Goal: Task Accomplishment & Management: Manage account settings

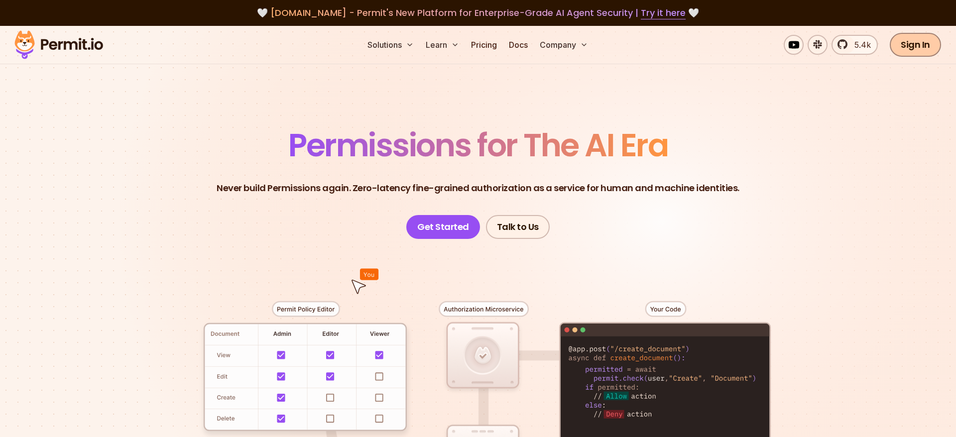
click at [924, 43] on link "Sign In" at bounding box center [915, 45] width 51 height 24
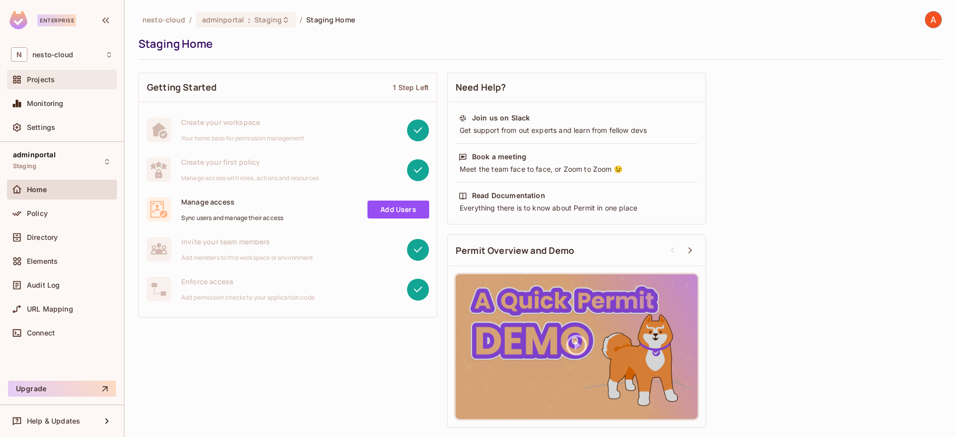
click at [31, 83] on span "Projects" at bounding box center [41, 80] width 28 height 8
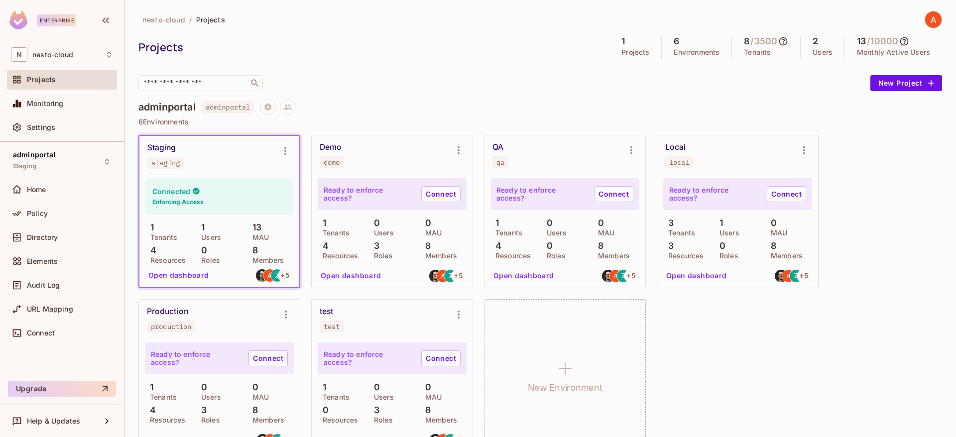
scroll to position [26, 0]
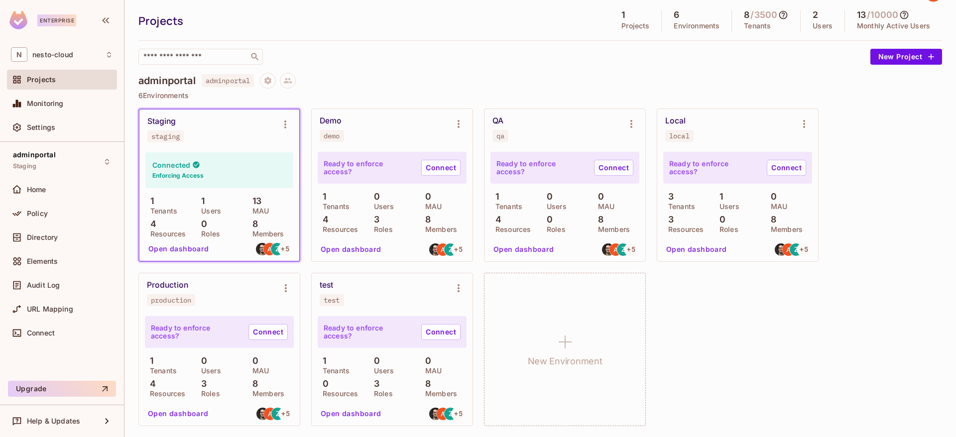
click at [179, 83] on h4 "adminportal" at bounding box center [166, 81] width 57 height 12
click at [225, 126] on div "Staging staging" at bounding box center [211, 130] width 128 height 26
click at [197, 130] on div "Staging staging" at bounding box center [211, 130] width 128 height 26
click at [284, 125] on icon "Environment settings" at bounding box center [285, 125] width 2 height 8
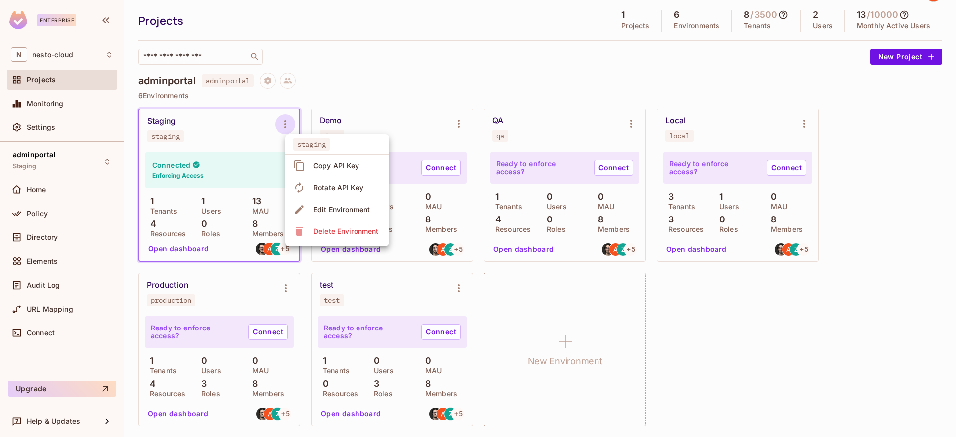
click at [258, 125] on div at bounding box center [478, 218] width 956 height 437
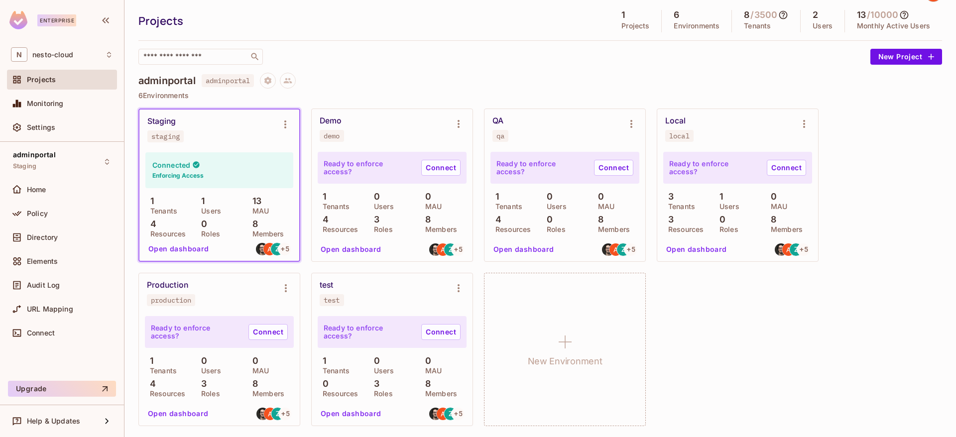
click at [197, 244] on button "Open dashboard" at bounding box center [178, 249] width 69 height 16
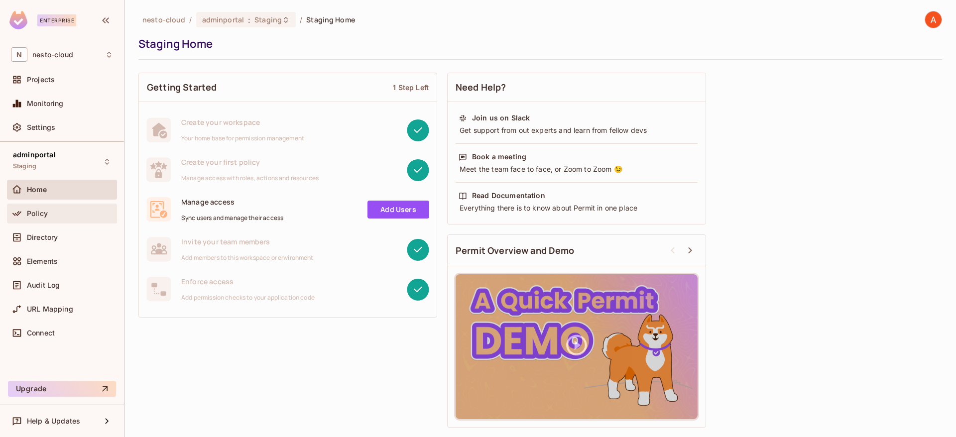
click at [96, 213] on div "Policy" at bounding box center [70, 214] width 86 height 8
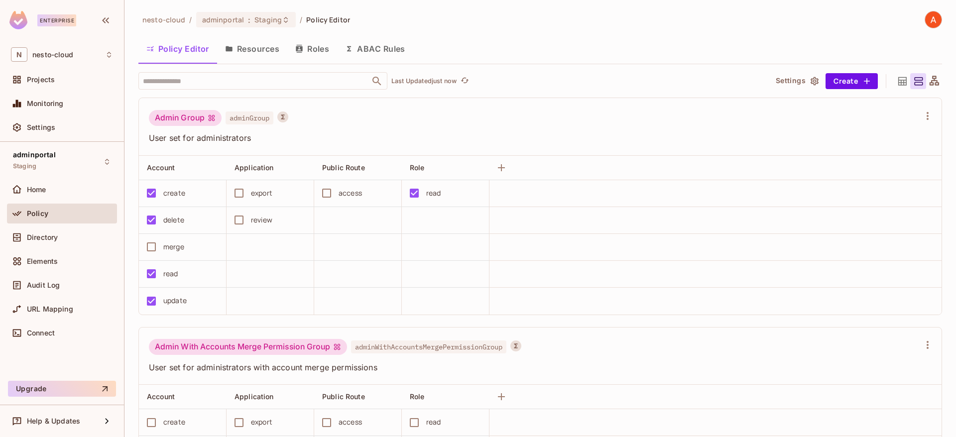
click at [279, 51] on button "Resources" at bounding box center [252, 48] width 70 height 25
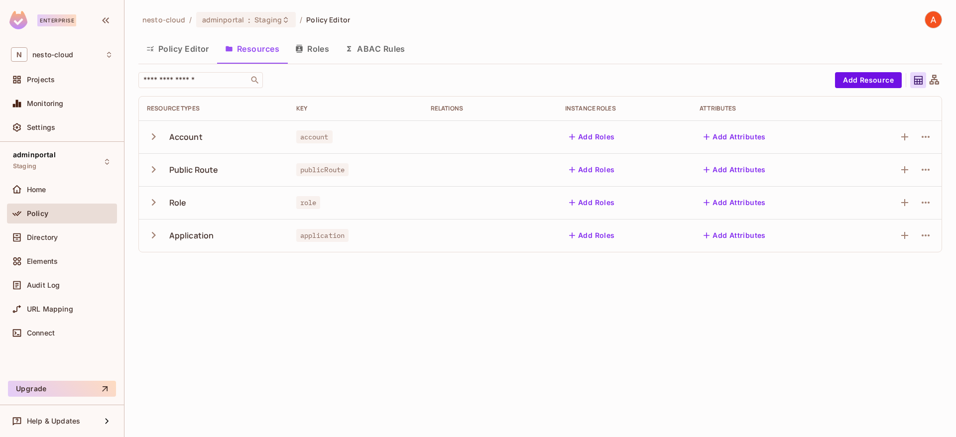
click at [154, 129] on button "button" at bounding box center [155, 136] width 17 height 21
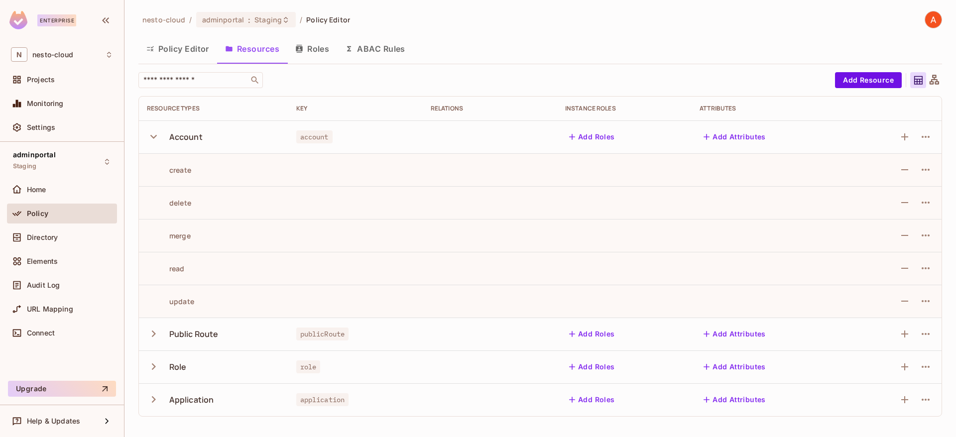
click at [154, 129] on button "button" at bounding box center [155, 136] width 17 height 21
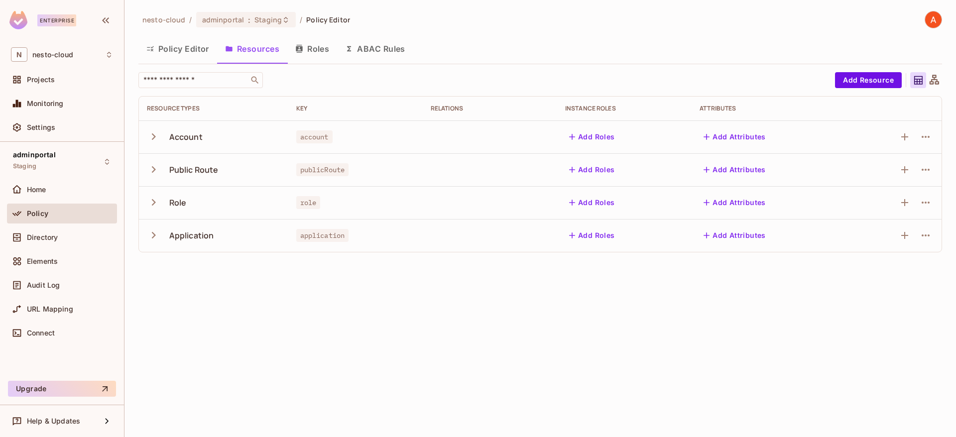
click at [154, 236] on icon "button" at bounding box center [154, 235] width 4 height 6
click at [154, 236] on icon "button" at bounding box center [153, 236] width 6 height 4
click at [150, 235] on icon "button" at bounding box center [153, 235] width 13 height 13
click at [858, 85] on button "Add Resource" at bounding box center [868, 80] width 67 height 16
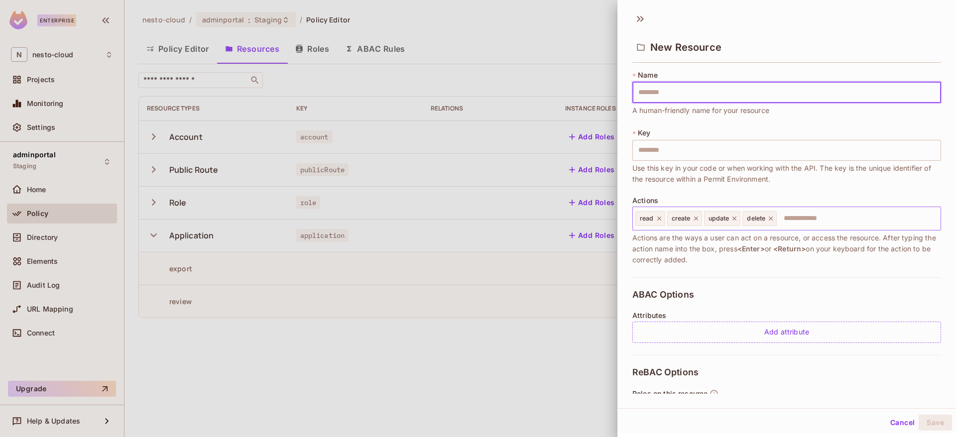
click at [794, 221] on input "text" at bounding box center [857, 219] width 159 height 20
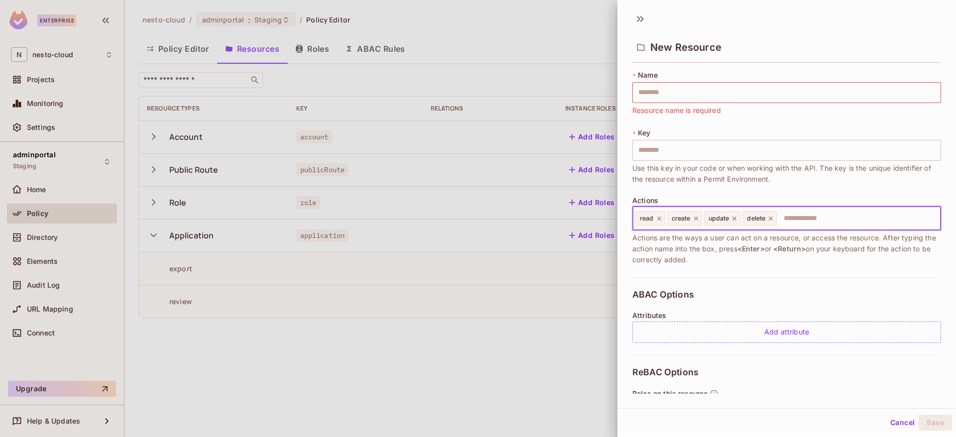
click at [435, 343] on div at bounding box center [478, 218] width 956 height 437
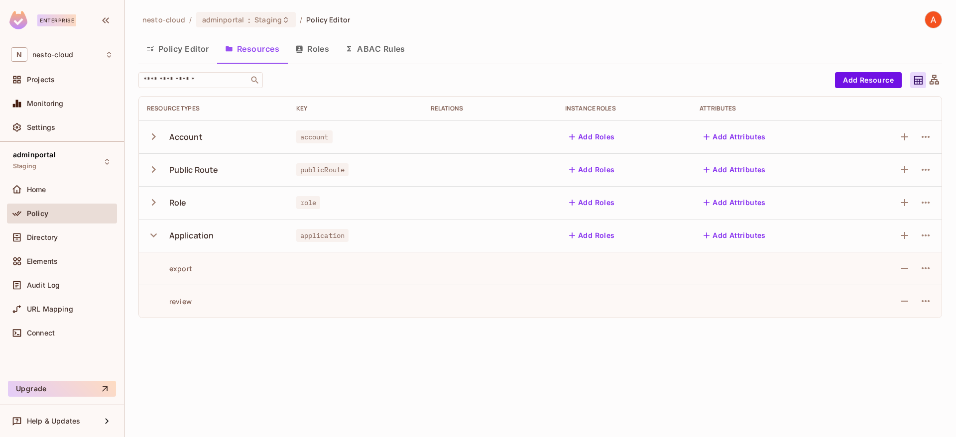
click at [313, 51] on button "Roles" at bounding box center [312, 48] width 50 height 25
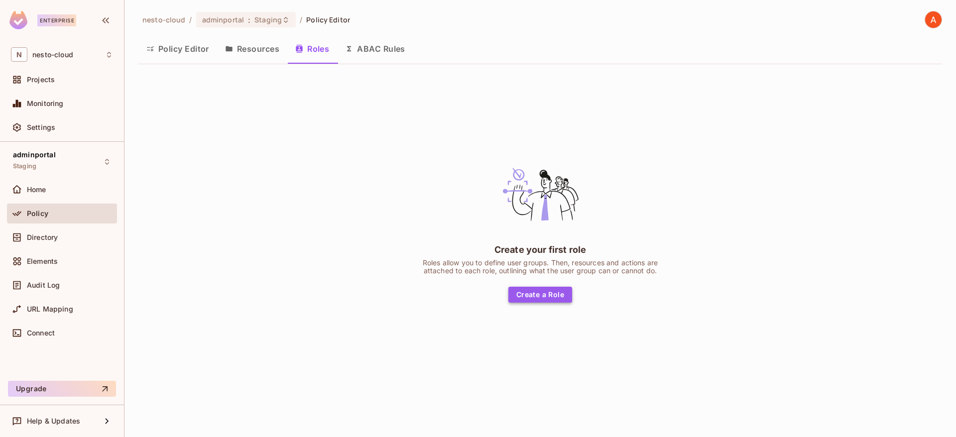
click at [532, 294] on button "Create a Role" at bounding box center [541, 295] width 64 height 16
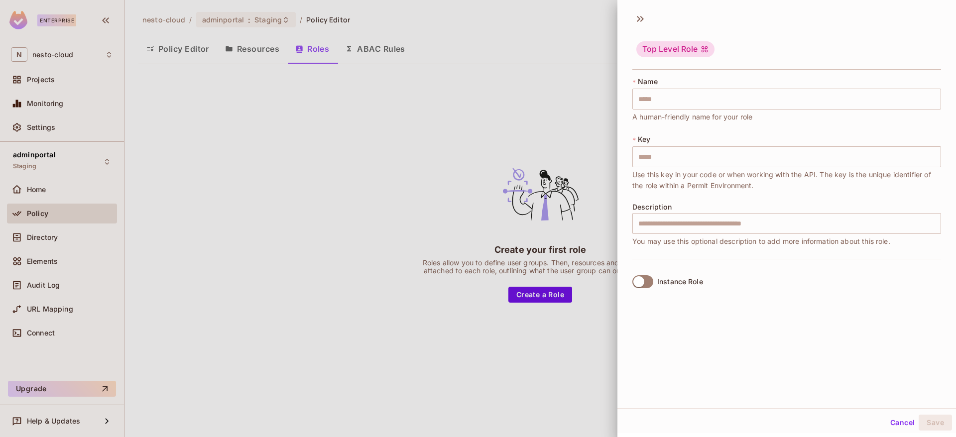
click at [468, 187] on div at bounding box center [478, 218] width 956 height 437
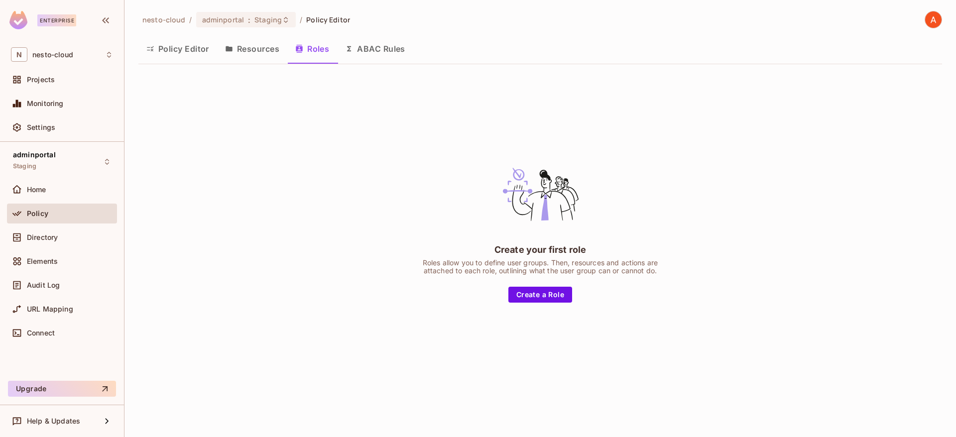
click at [390, 73] on div "Create your first role Roles allow you to define user groups. Then, resources a…" at bounding box center [540, 228] width 804 height 313
click at [40, 238] on span "Directory" at bounding box center [42, 238] width 31 height 8
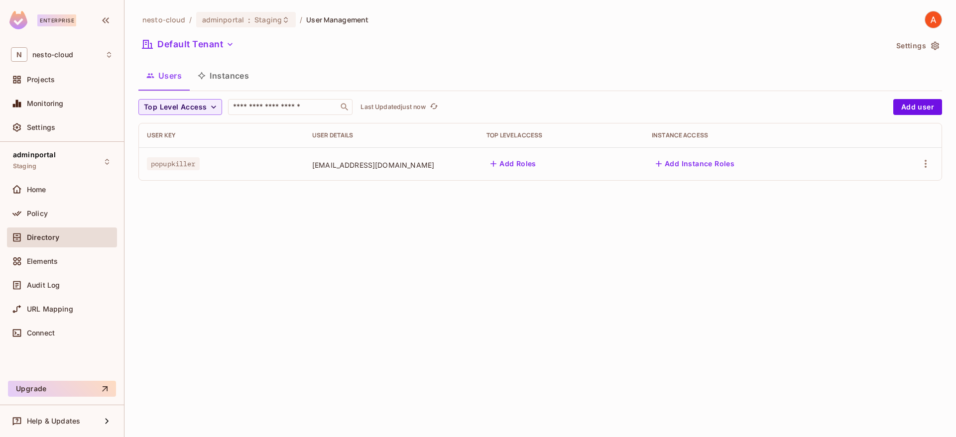
click at [517, 164] on button "Add Roles" at bounding box center [514, 164] width 54 height 16
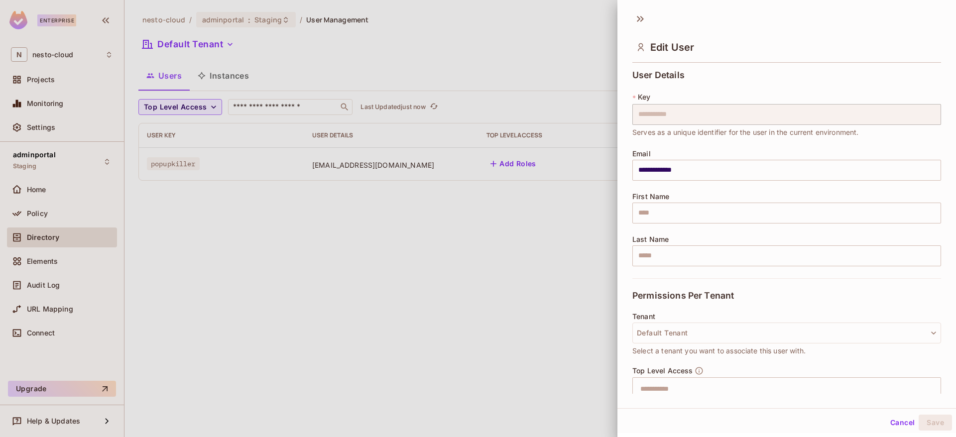
click at [511, 192] on div at bounding box center [478, 218] width 956 height 437
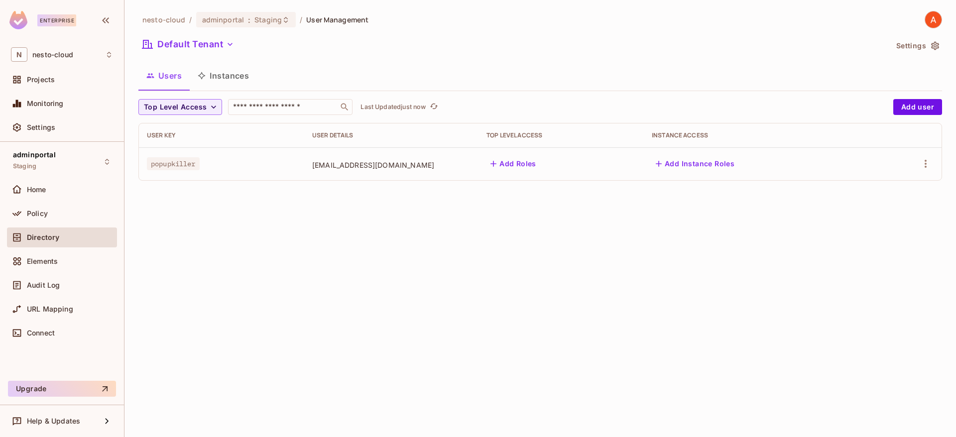
click at [517, 164] on button "Add Roles" at bounding box center [514, 164] width 54 height 16
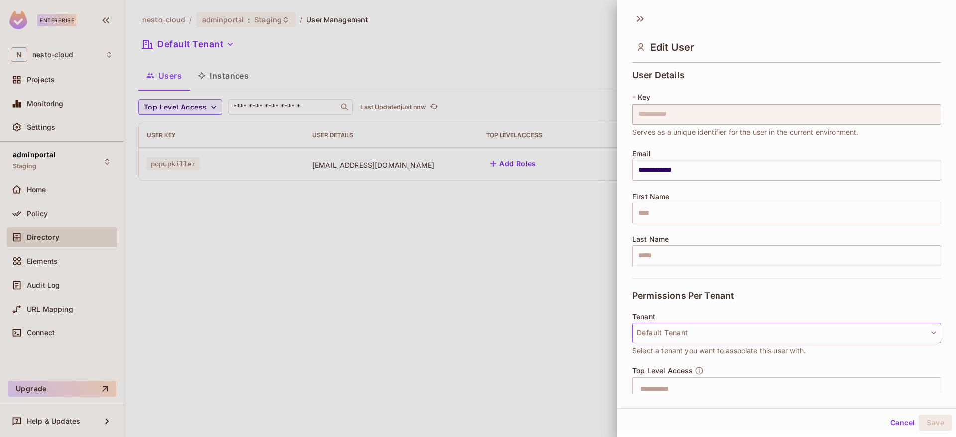
scroll to position [101, 0]
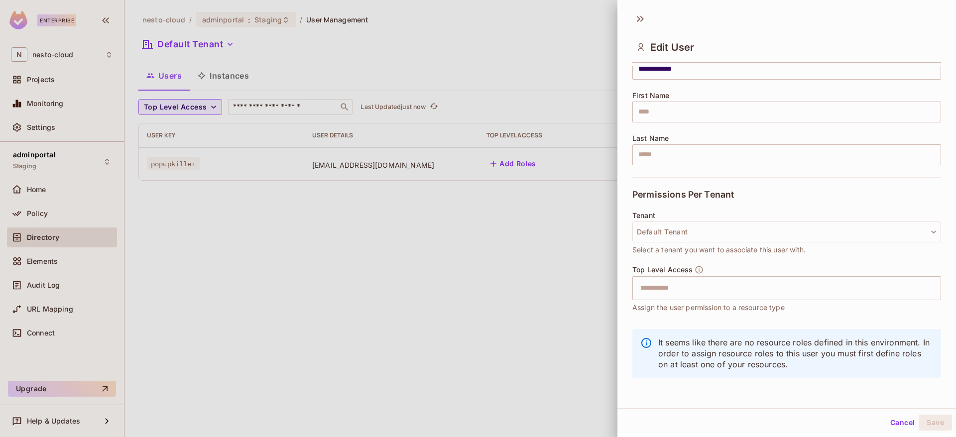
click at [33, 217] on div at bounding box center [478, 218] width 956 height 437
click at [33, 217] on span "Policy" at bounding box center [37, 214] width 21 height 8
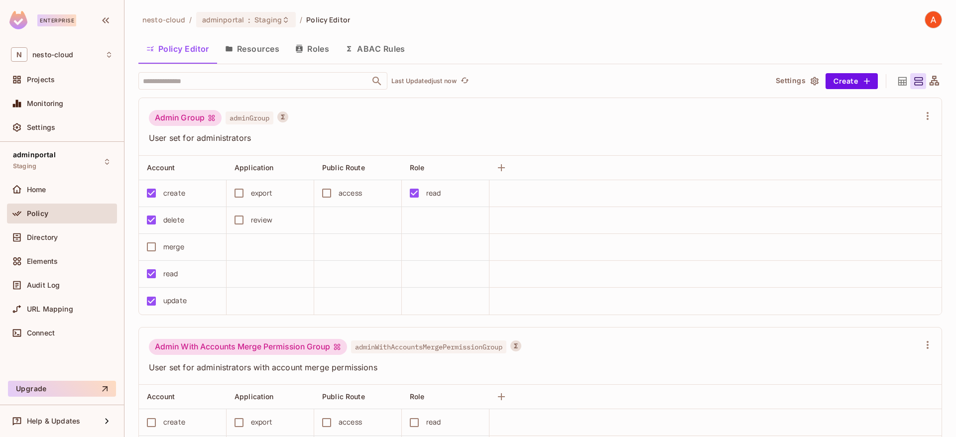
click at [290, 45] on button "Roles" at bounding box center [312, 48] width 50 height 25
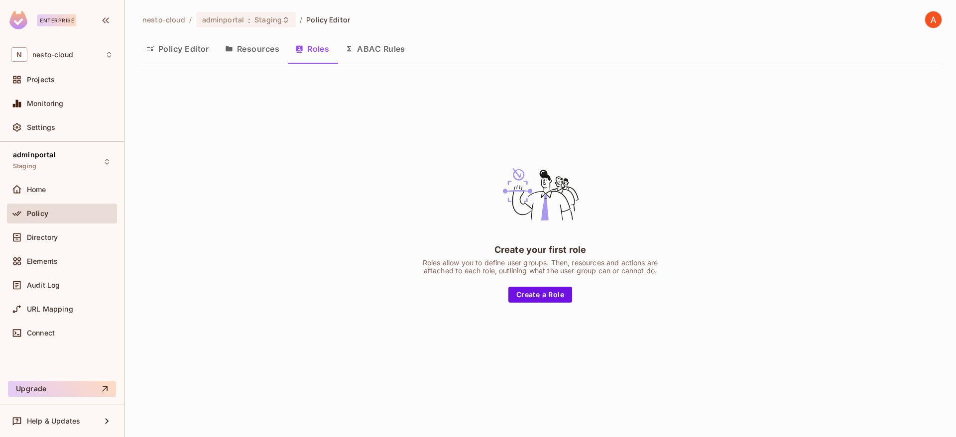
click at [166, 21] on span "nesto-cloud" at bounding box center [163, 19] width 43 height 9
click at [110, 21] on icon "button" at bounding box center [106, 20] width 12 height 12
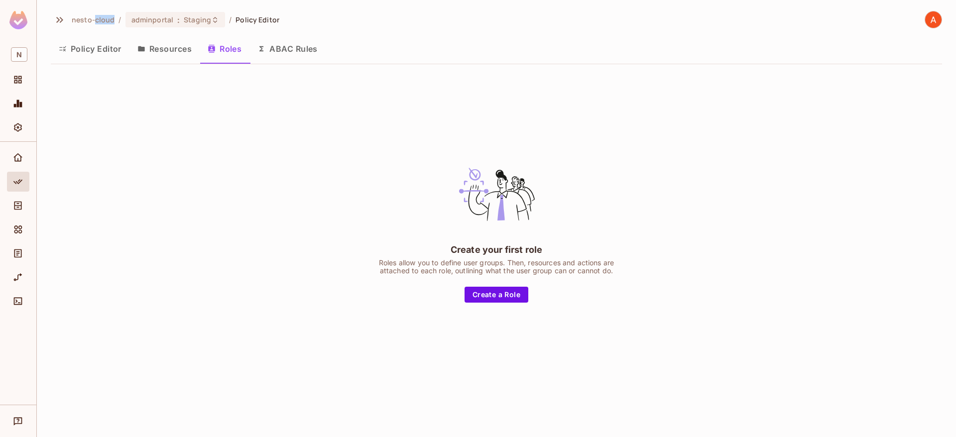
click at [110, 21] on span "nesto-cloud" at bounding box center [93, 19] width 43 height 9
click at [58, 25] on button "button" at bounding box center [59, 20] width 17 height 16
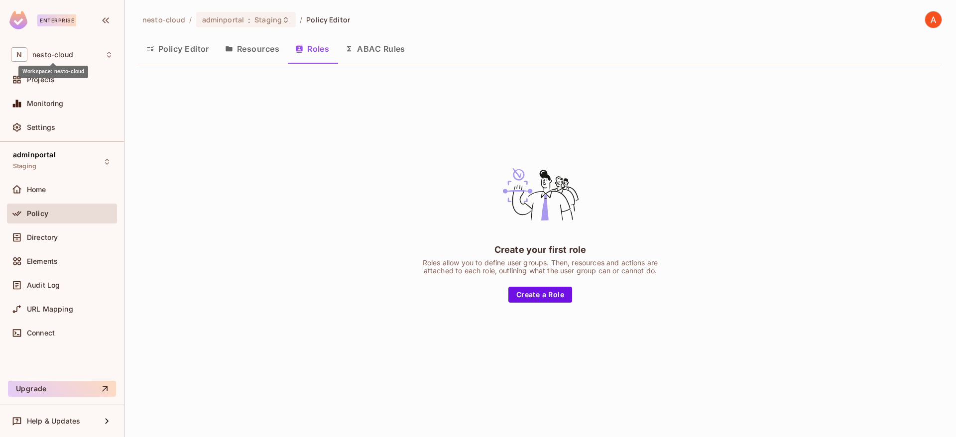
click at [57, 59] on div "Workspace: nesto-cloud" at bounding box center [53, 68] width 70 height 19
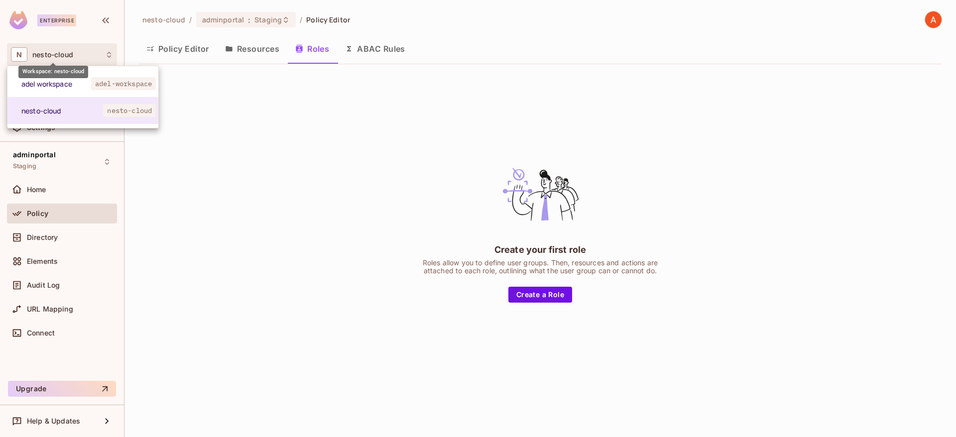
click at [57, 59] on div "Workspace: nesto-cloud" at bounding box center [53, 68] width 70 height 19
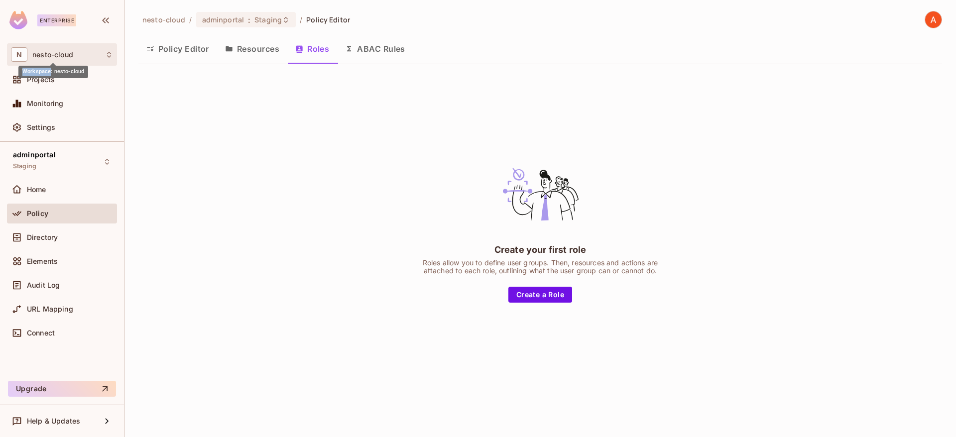
click at [57, 57] on span "nesto-cloud" at bounding box center [52, 55] width 41 height 8
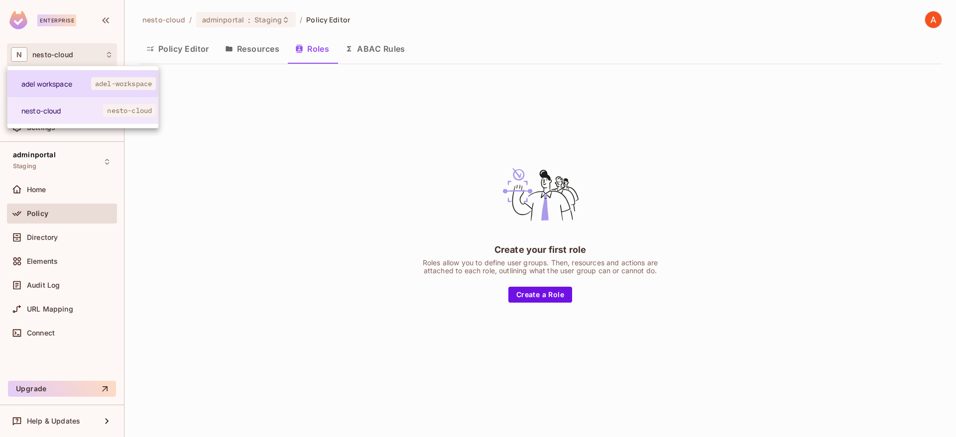
click at [58, 86] on span "adel workspace" at bounding box center [56, 83] width 70 height 9
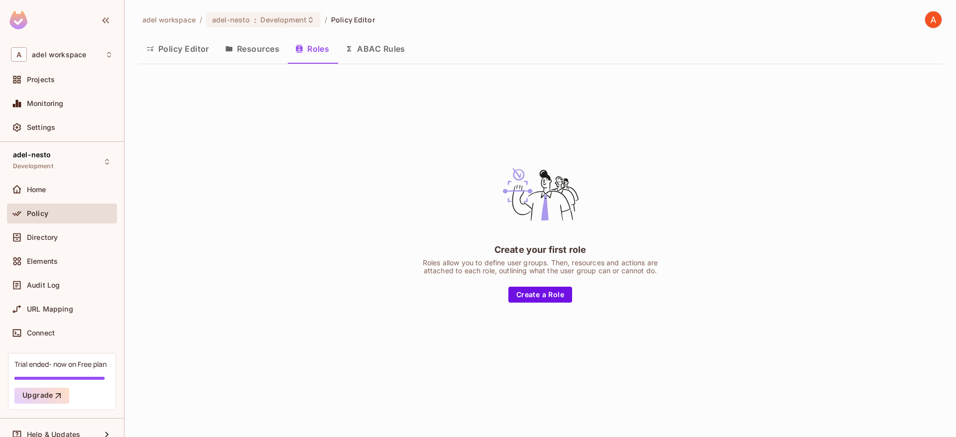
click at [525, 284] on div "Create your first role Roles allow you to define user groups. Then, resources a…" at bounding box center [540, 228] width 249 height 148
click at [530, 295] on button "Create a Role" at bounding box center [541, 295] width 64 height 16
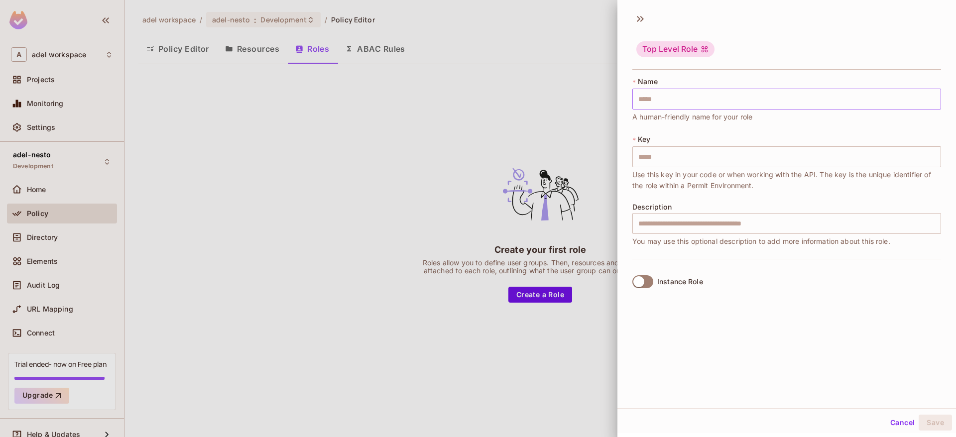
click at [697, 99] on input "text" at bounding box center [787, 99] width 309 height 21
type input "*"
type input "**"
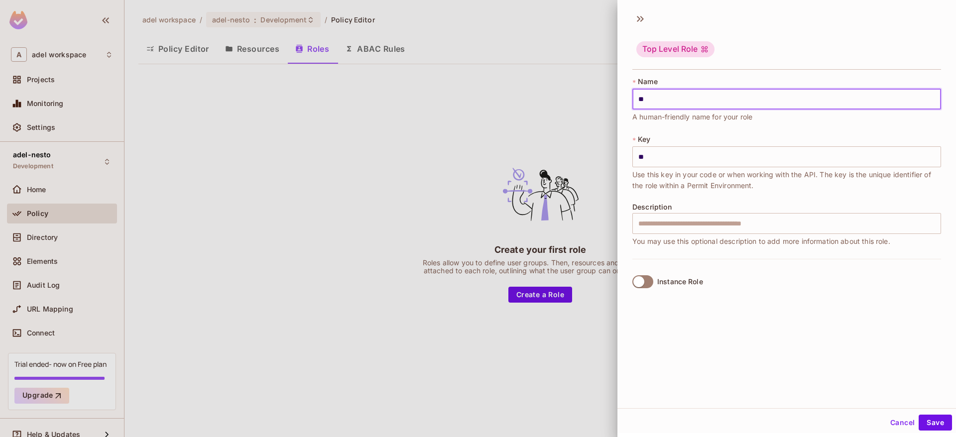
type input "***"
type input "****"
type input "***"
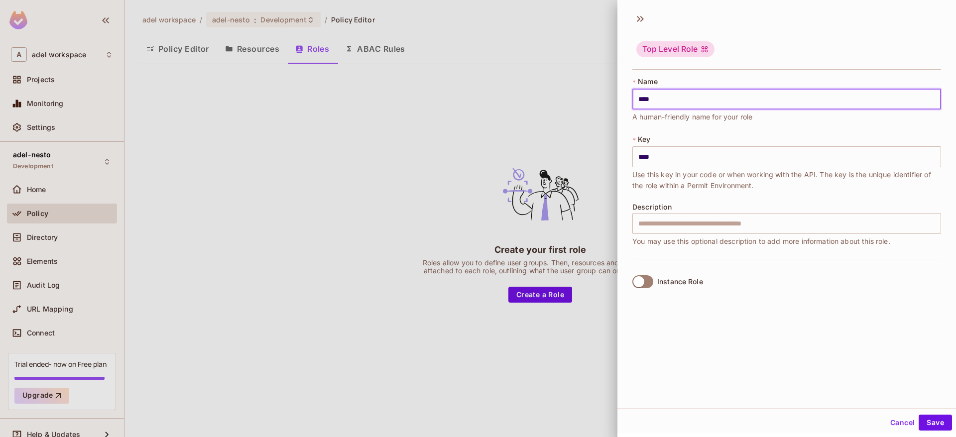
type input "***"
type input "****"
type input "*****"
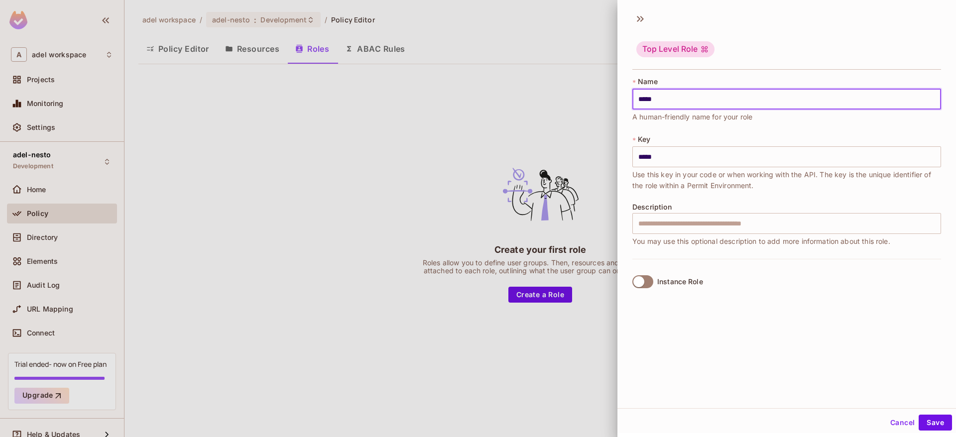
scroll to position [1, 0]
type input "*****"
click at [933, 422] on button "Save" at bounding box center [935, 421] width 33 height 16
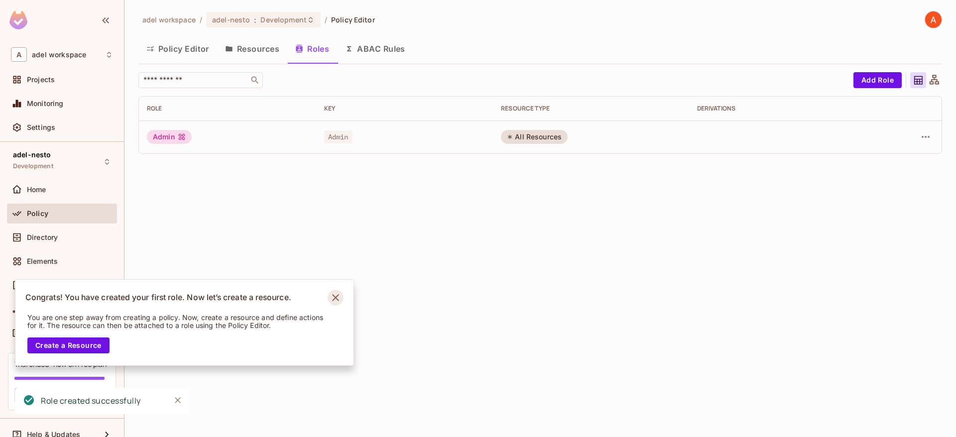
click at [335, 296] on icon "Notifications Alt+T" at bounding box center [336, 298] width 16 height 16
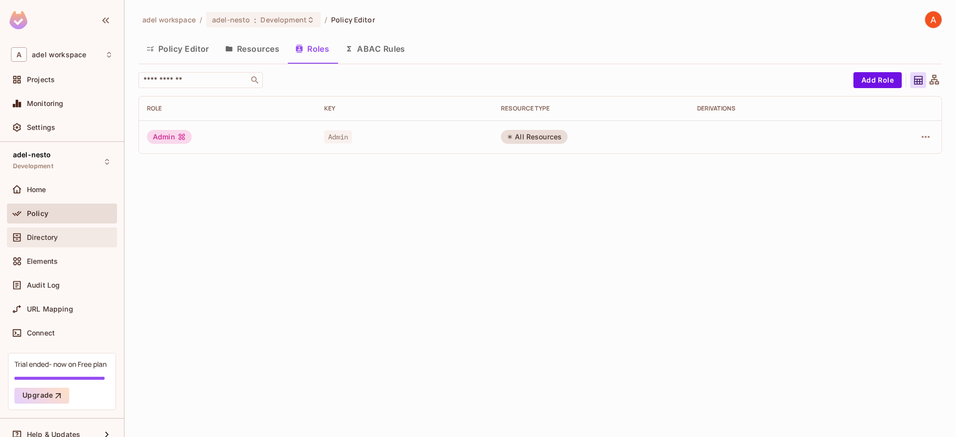
click at [60, 239] on div "Directory" at bounding box center [70, 238] width 86 height 8
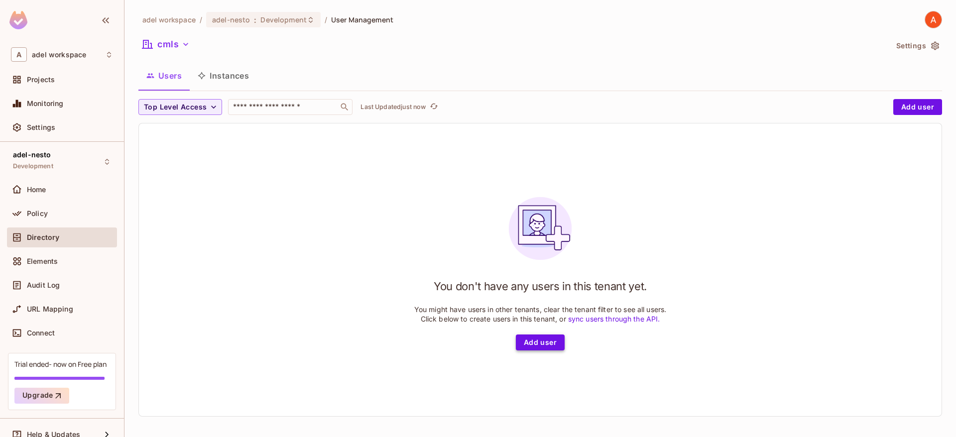
click at [543, 345] on button "Add user" at bounding box center [540, 343] width 49 height 16
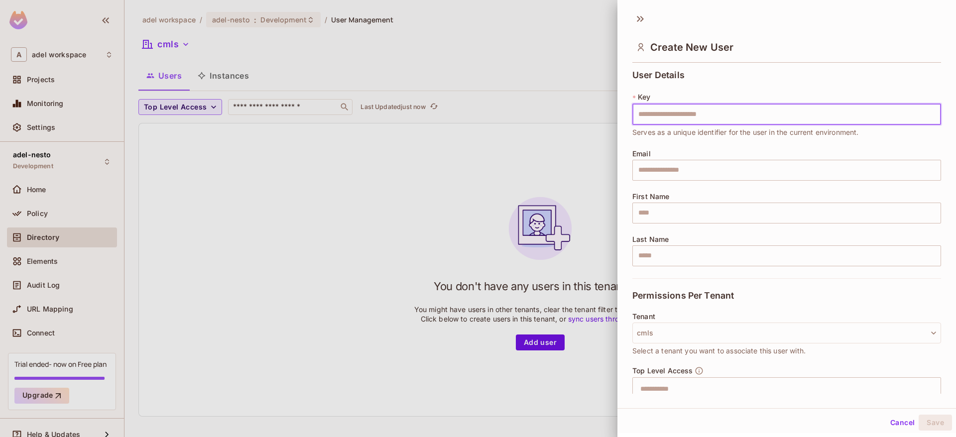
click at [694, 119] on input "text" at bounding box center [787, 114] width 309 height 21
type input "*****"
click at [701, 172] on input "text" at bounding box center [787, 170] width 309 height 21
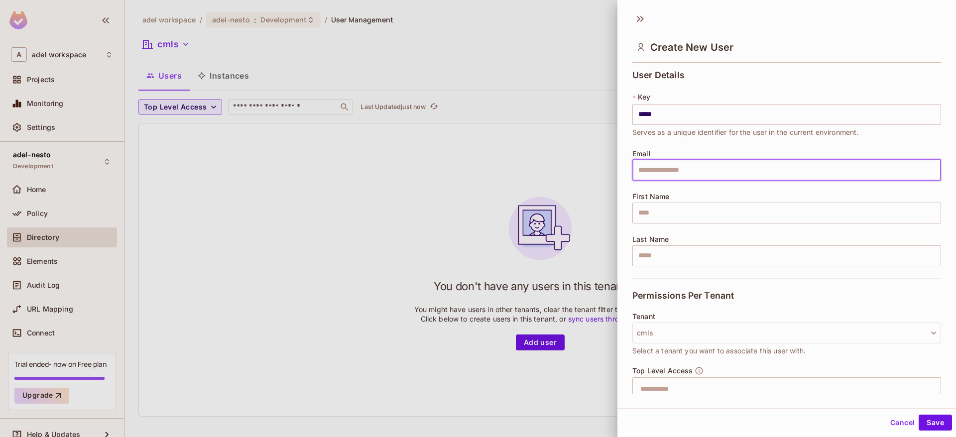
type input "*"
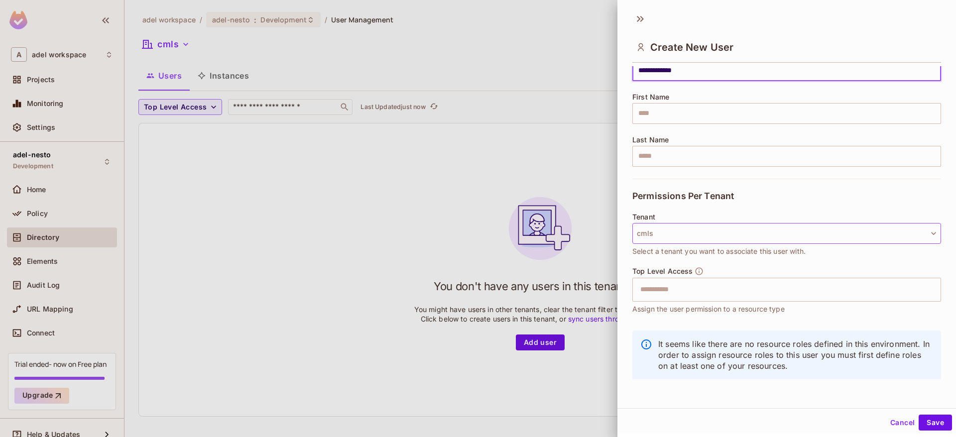
type input "**********"
click at [672, 234] on button "cmls" at bounding box center [787, 233] width 309 height 21
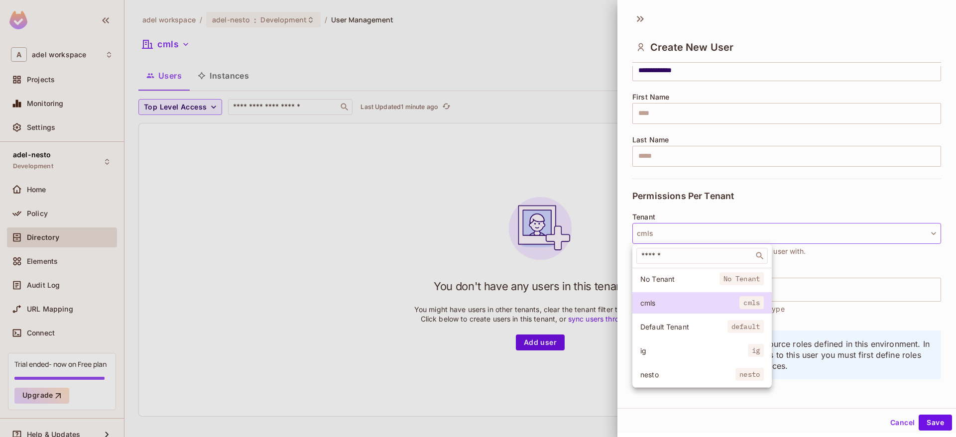
click at [690, 284] on li "No Tenant No Tenant" at bounding box center [702, 279] width 139 height 21
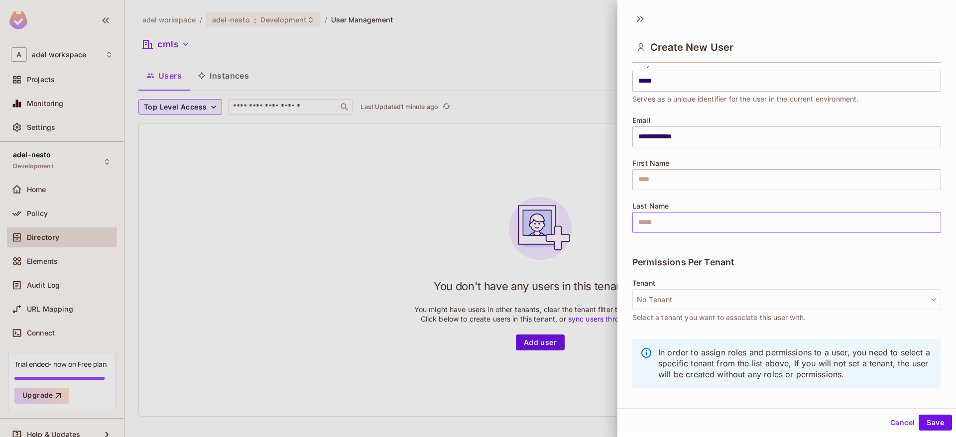
scroll to position [1, 0]
click at [938, 421] on button "Save" at bounding box center [935, 421] width 33 height 16
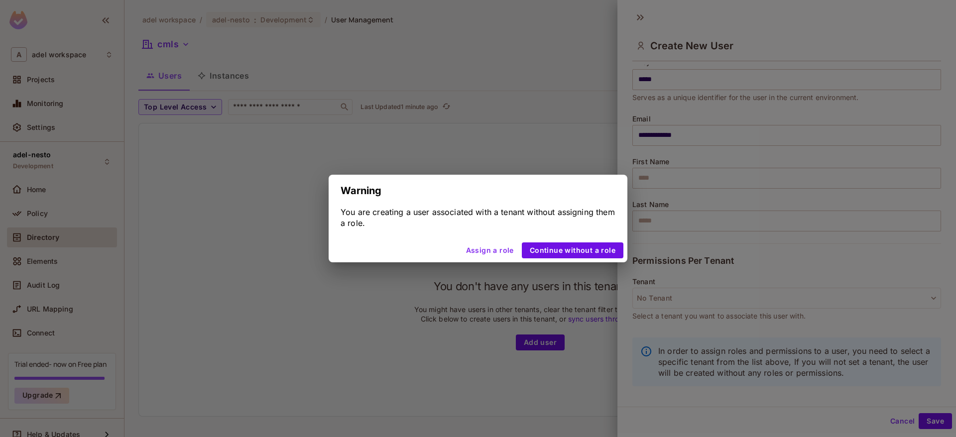
click at [499, 252] on button "Assign a role" at bounding box center [490, 251] width 56 height 16
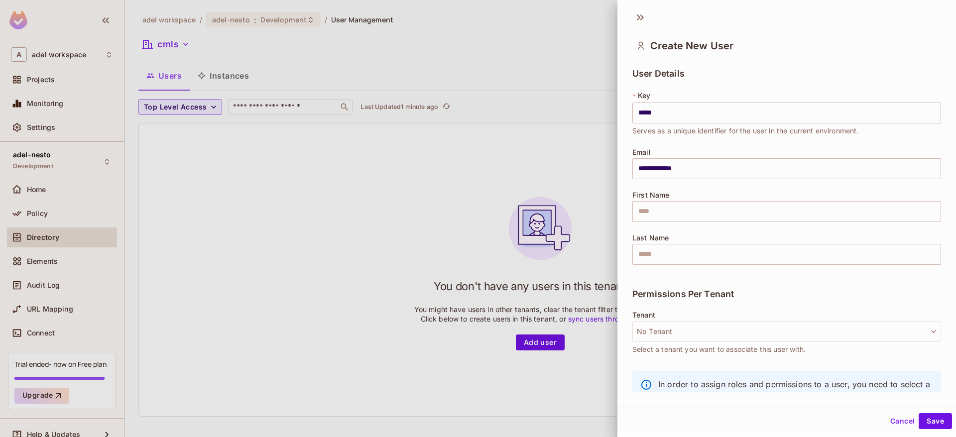
scroll to position [33, 0]
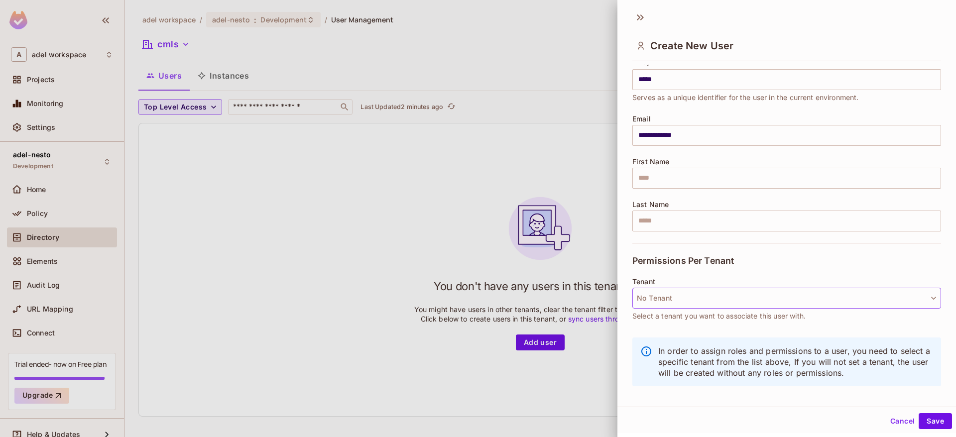
click at [670, 300] on button "No Tenant" at bounding box center [787, 298] width 309 height 21
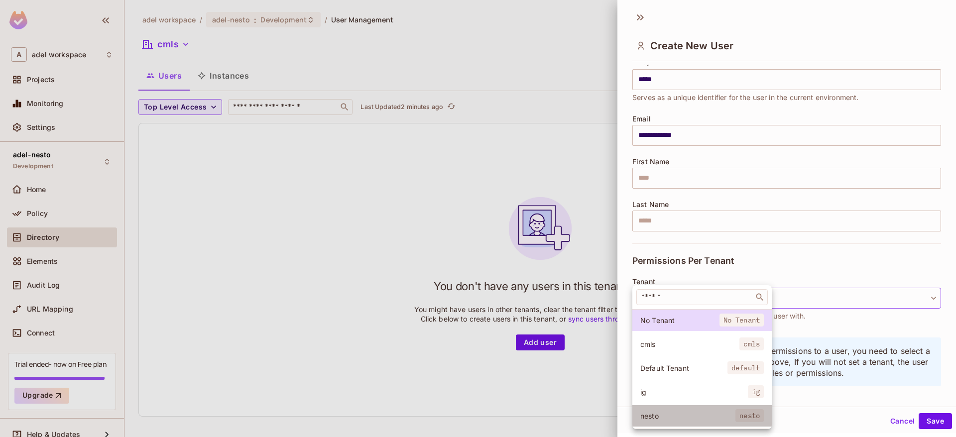
click at [655, 413] on span "nesto" at bounding box center [688, 415] width 95 height 9
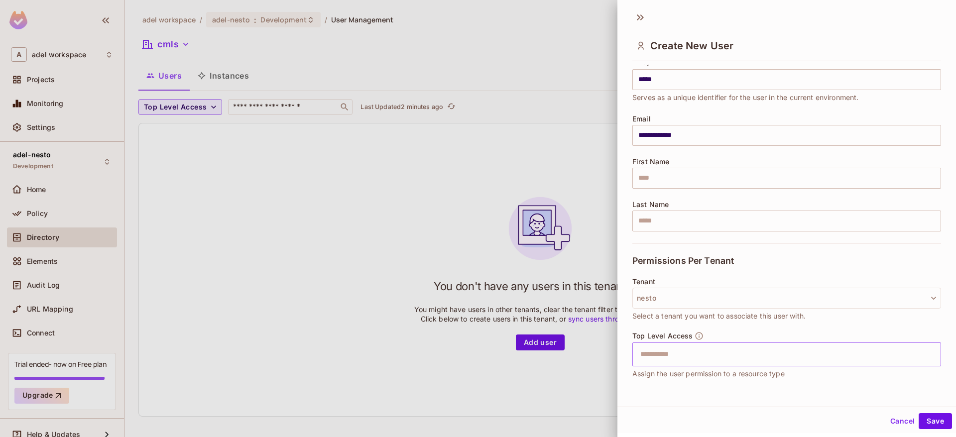
click at [696, 352] on input "text" at bounding box center [778, 355] width 287 height 20
click at [672, 376] on li "Admin" at bounding box center [787, 380] width 309 height 18
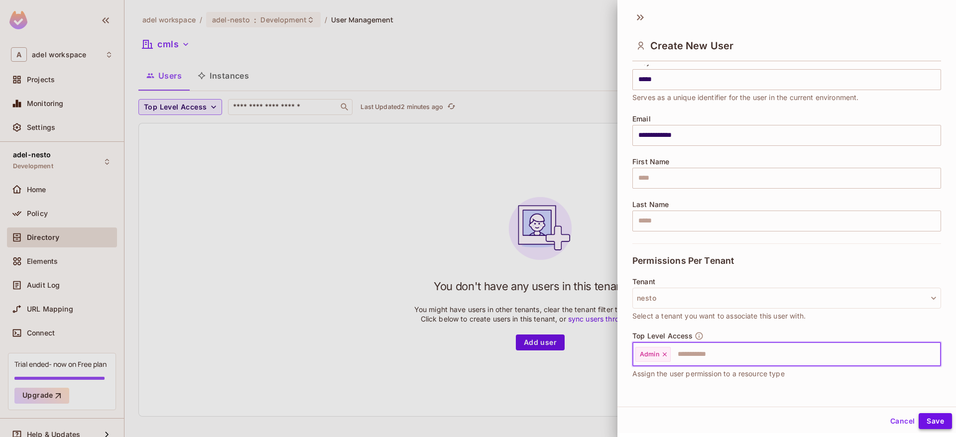
click at [932, 421] on button "Save" at bounding box center [935, 421] width 33 height 16
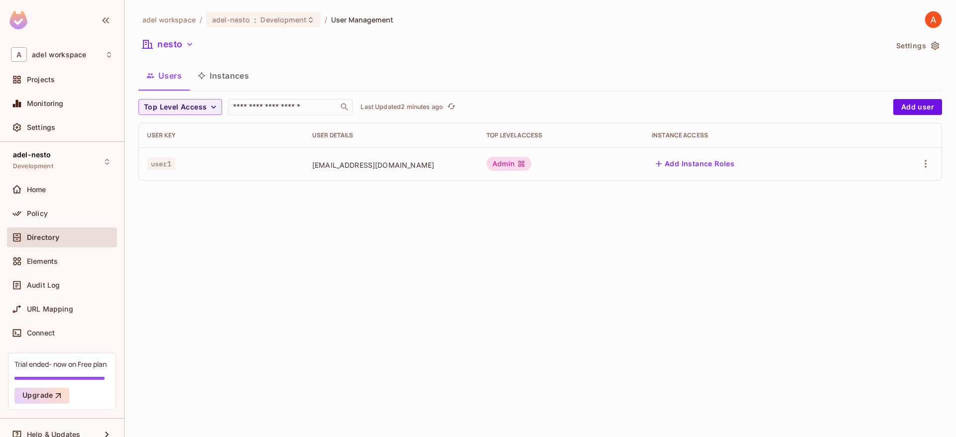
click at [694, 164] on button "Add Instance Roles" at bounding box center [695, 164] width 87 height 16
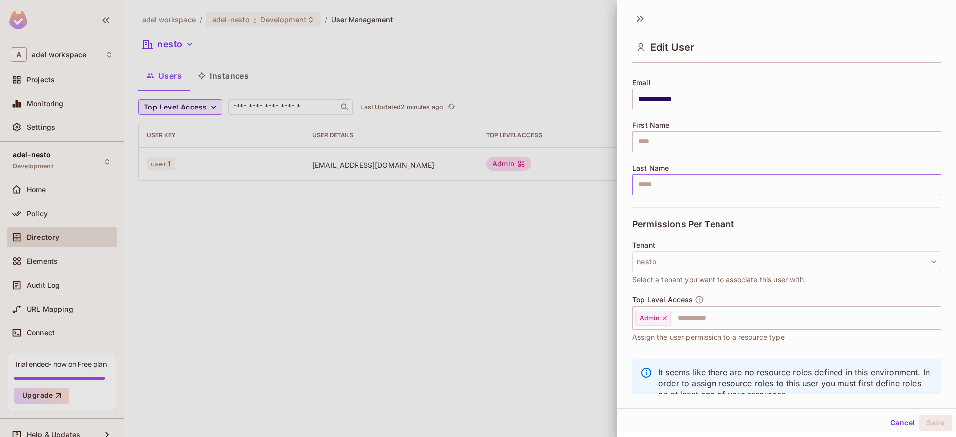
scroll to position [78, 0]
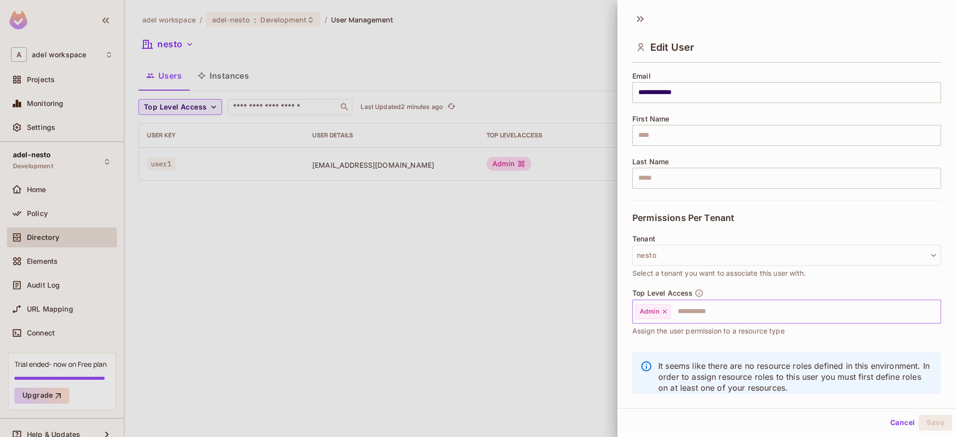
click at [688, 314] on input "text" at bounding box center [797, 312] width 250 height 20
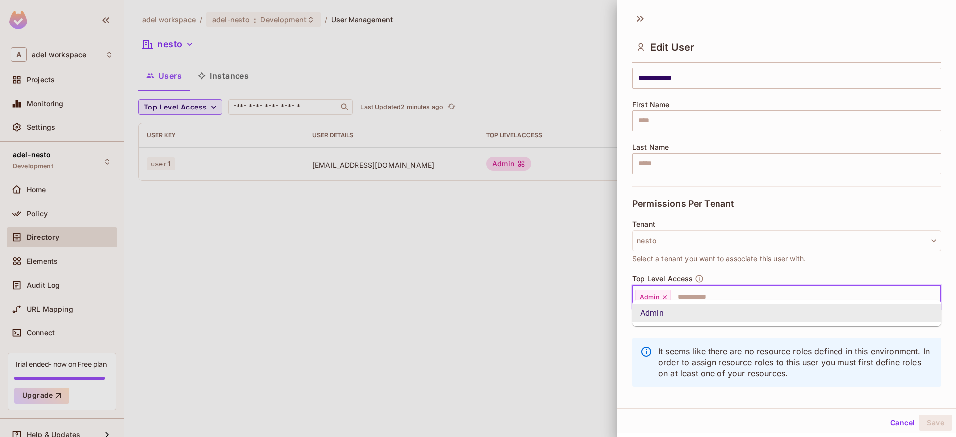
scroll to position [101, 0]
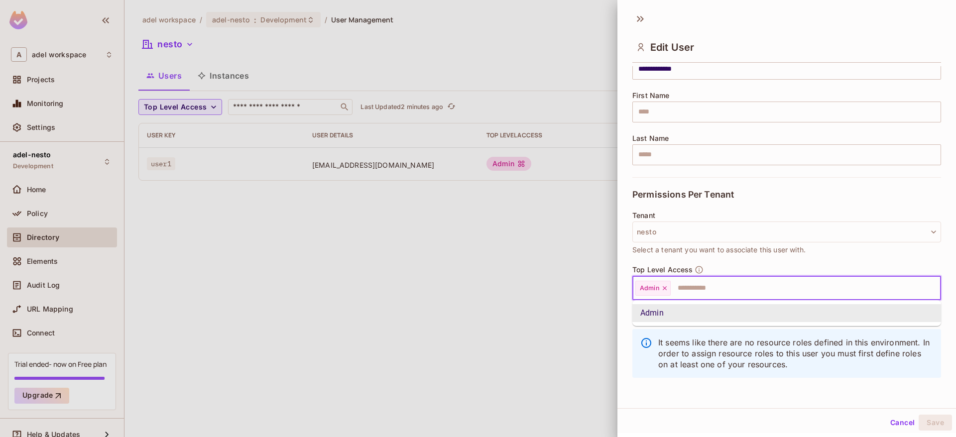
click at [902, 422] on button "Cancel" at bounding box center [903, 423] width 32 height 16
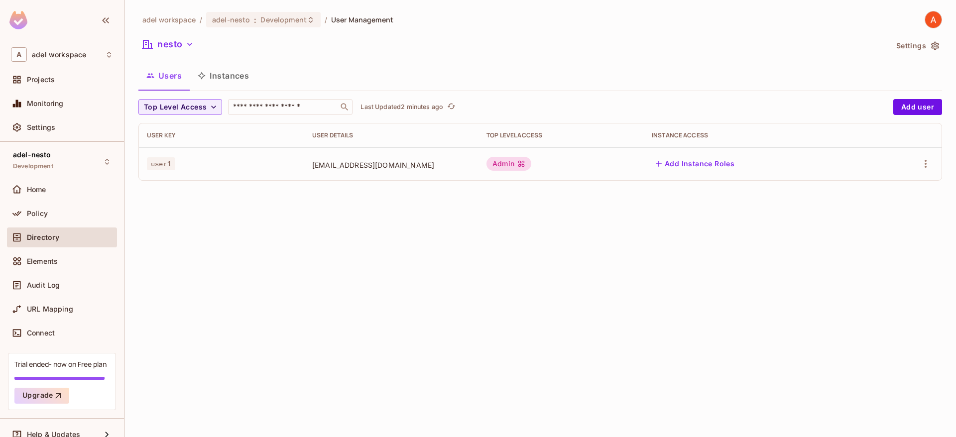
click at [684, 166] on button "Add Instance Roles" at bounding box center [695, 164] width 87 height 16
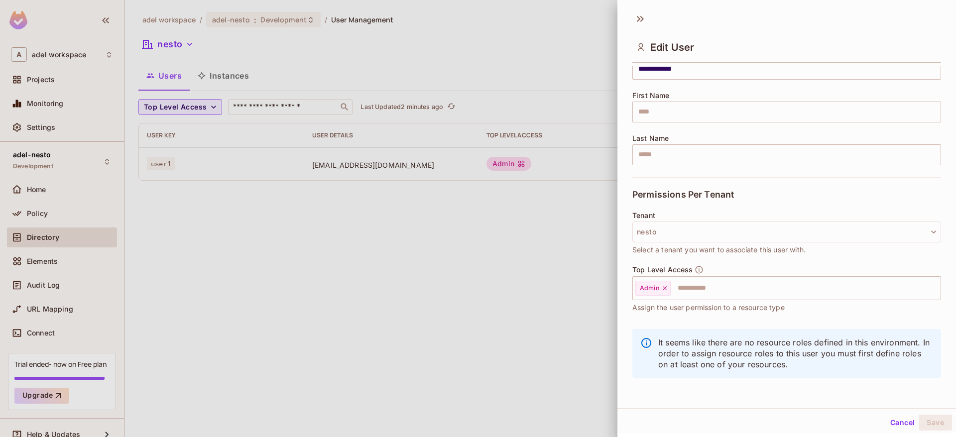
click at [905, 425] on button "Cancel" at bounding box center [903, 423] width 32 height 16
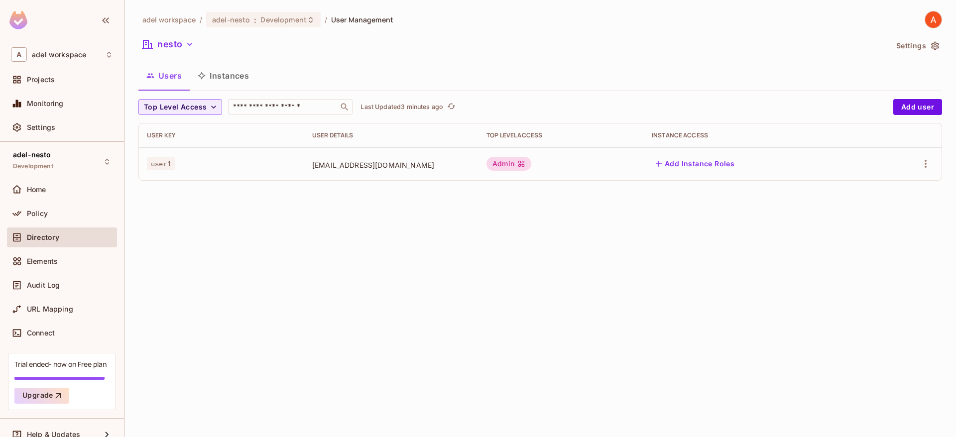
click at [397, 266] on div "adel workspace / adel-nesto : Development / User Management nesto Settings User…" at bounding box center [541, 218] width 832 height 437
click at [49, 206] on div "Policy" at bounding box center [62, 214] width 110 height 20
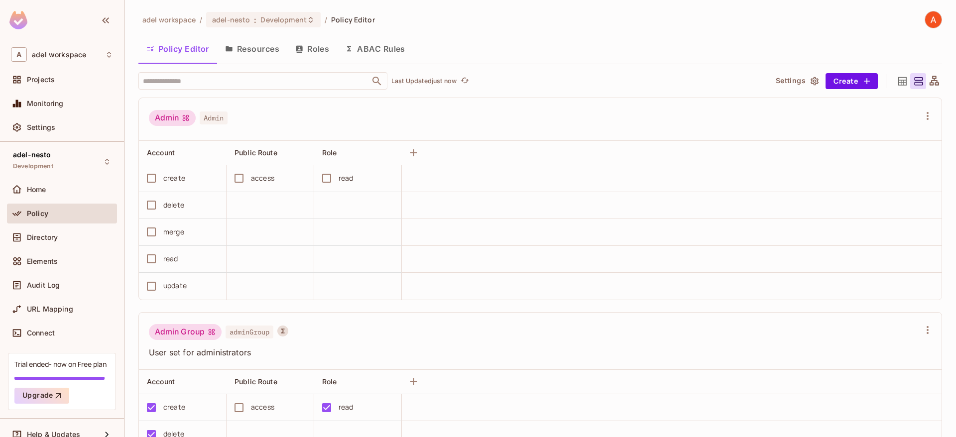
click at [314, 47] on button "Roles" at bounding box center [312, 48] width 50 height 25
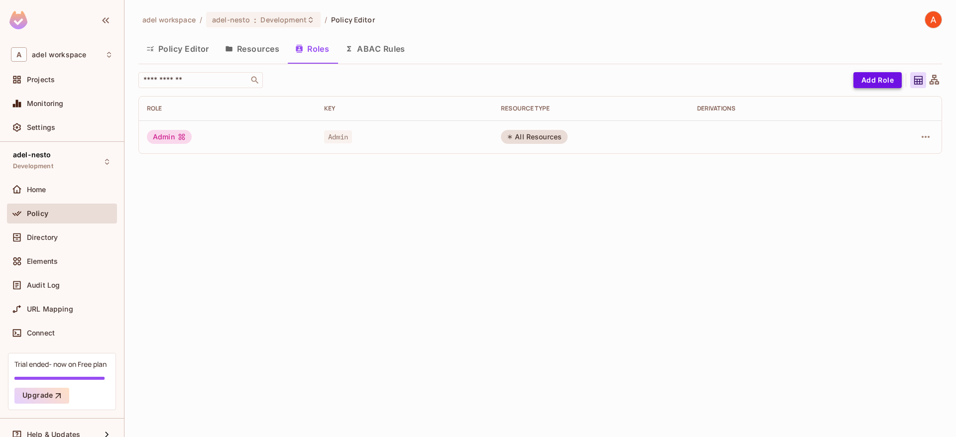
click at [886, 82] on button "Add Role" at bounding box center [878, 80] width 48 height 16
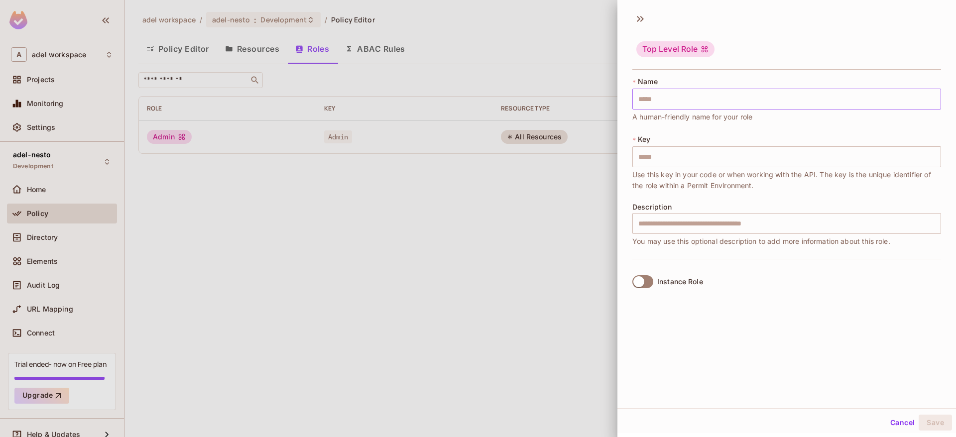
click at [681, 89] on input "text" at bounding box center [787, 99] width 309 height 21
type input "*"
type input "**"
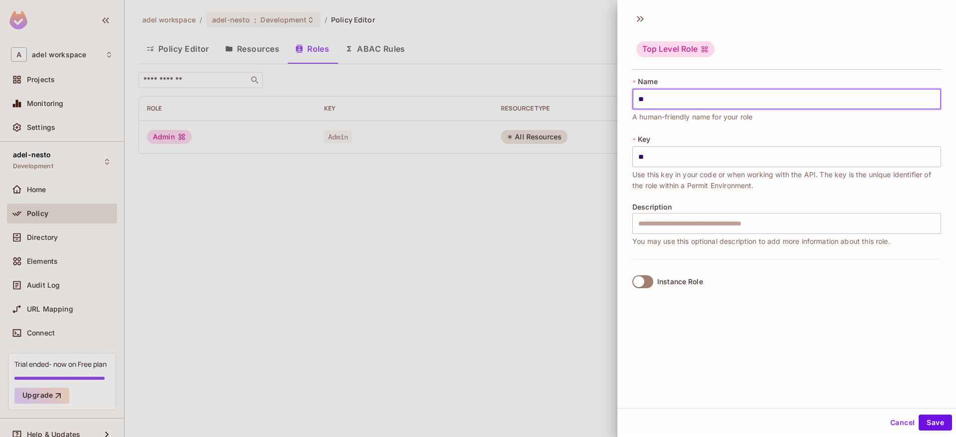
type input "***"
type input "****"
type input "*****"
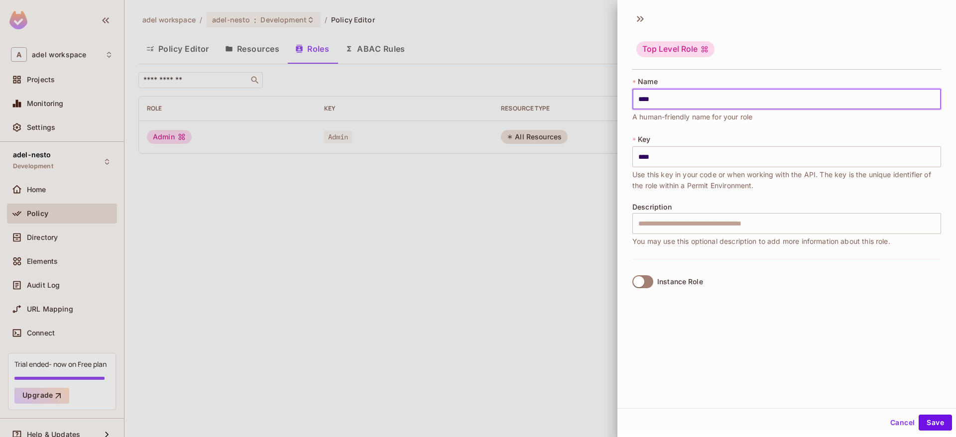
type input "*****"
type input "******"
type input "*******"
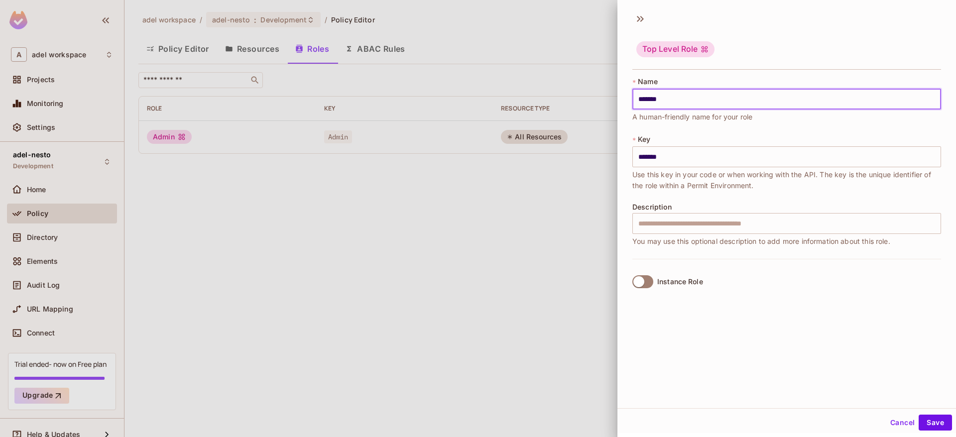
type input "******"
type input "*****"
type input "******"
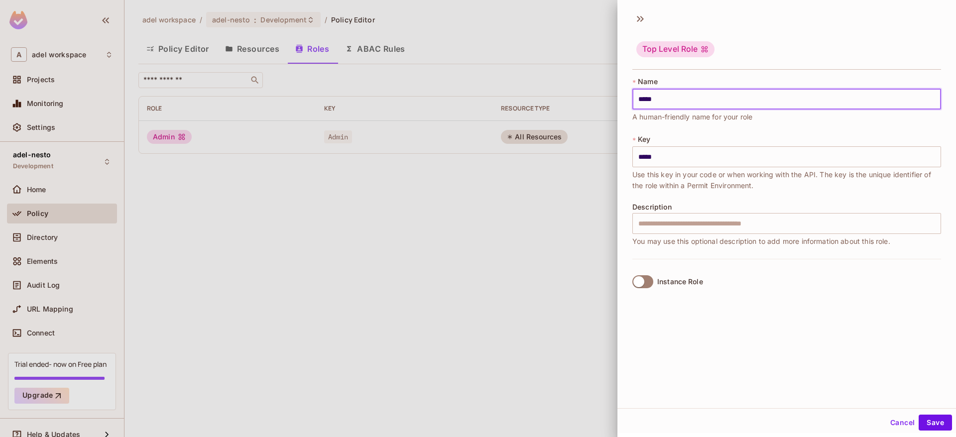
type input "******"
type input "*******"
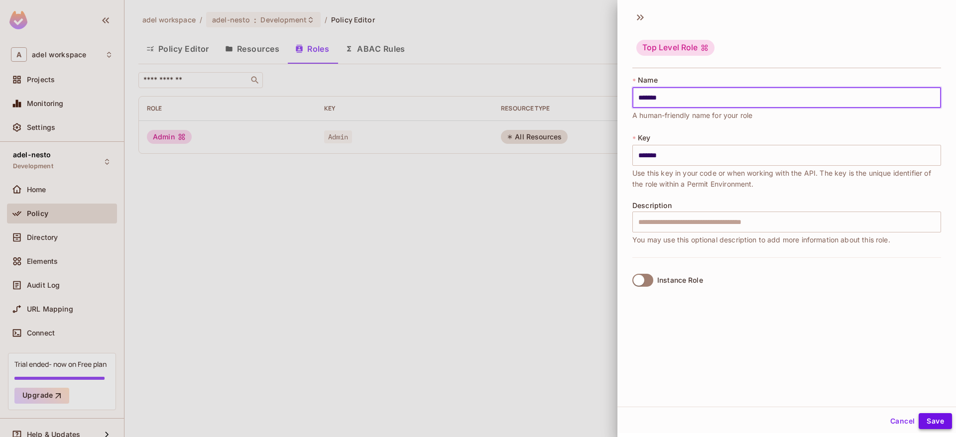
click at [933, 421] on button "Save" at bounding box center [935, 421] width 33 height 16
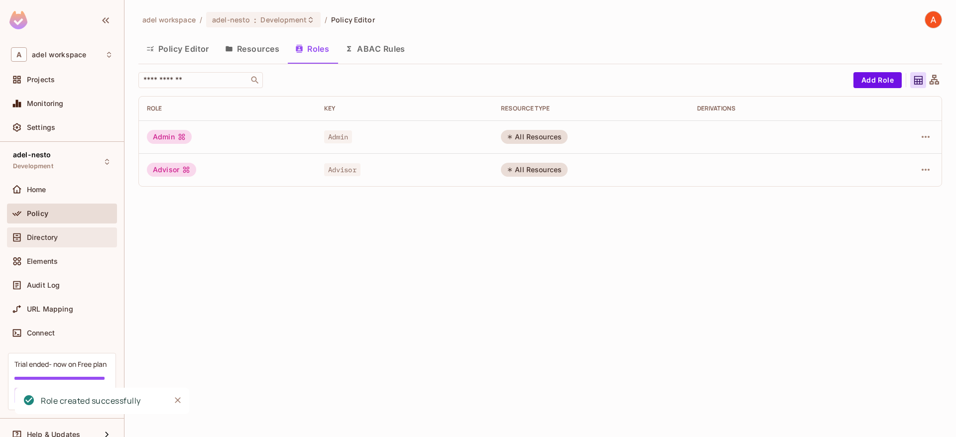
click at [45, 245] on div "Directory" at bounding box center [62, 238] width 110 height 20
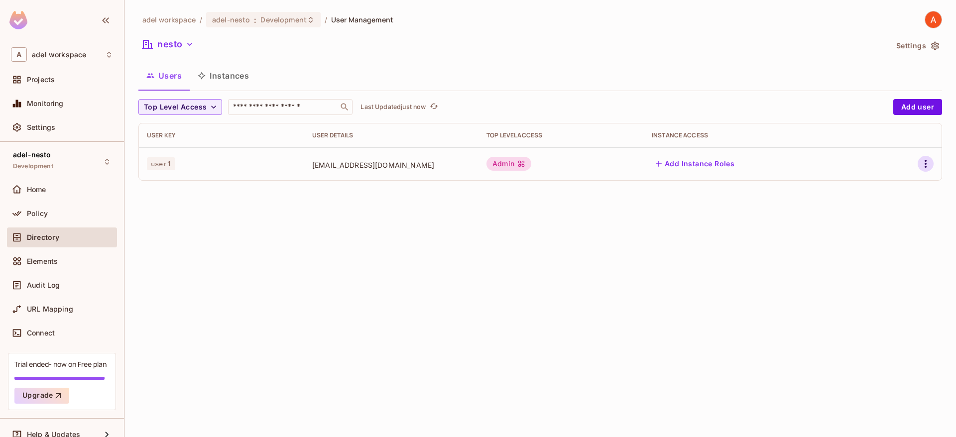
click at [921, 163] on icon "button" at bounding box center [926, 164] width 12 height 12
click at [879, 187] on div "Edit" at bounding box center [873, 187] width 13 height 10
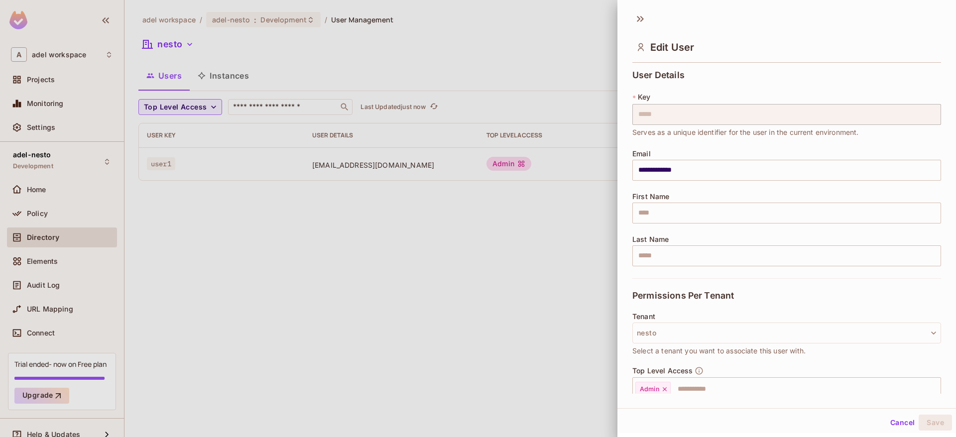
scroll to position [35, 0]
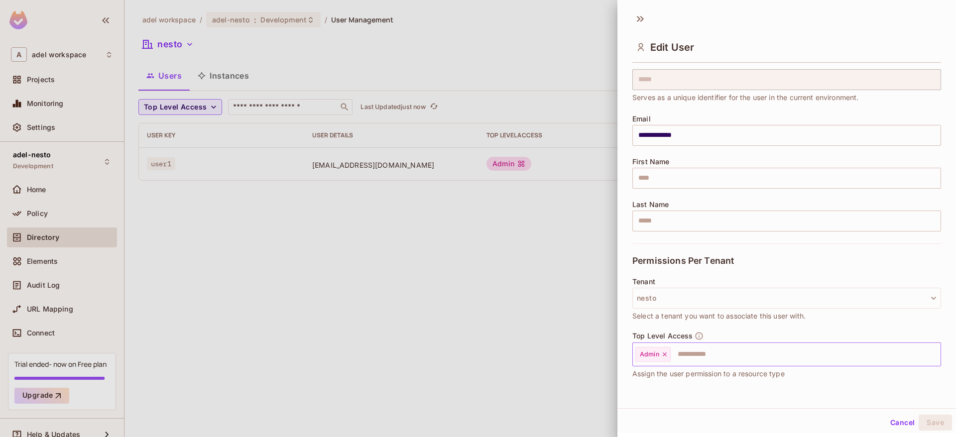
click at [687, 357] on input "text" at bounding box center [797, 355] width 250 height 20
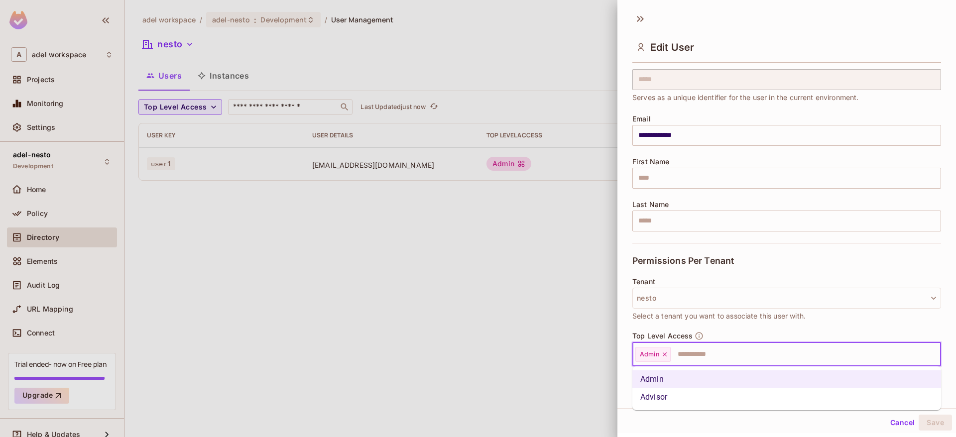
click at [662, 402] on li "Advisor" at bounding box center [787, 398] width 309 height 18
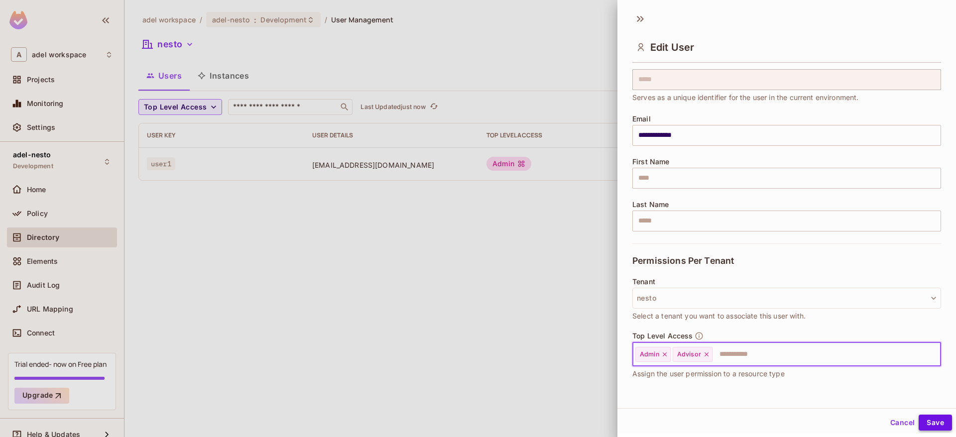
click at [934, 426] on button "Save" at bounding box center [935, 423] width 33 height 16
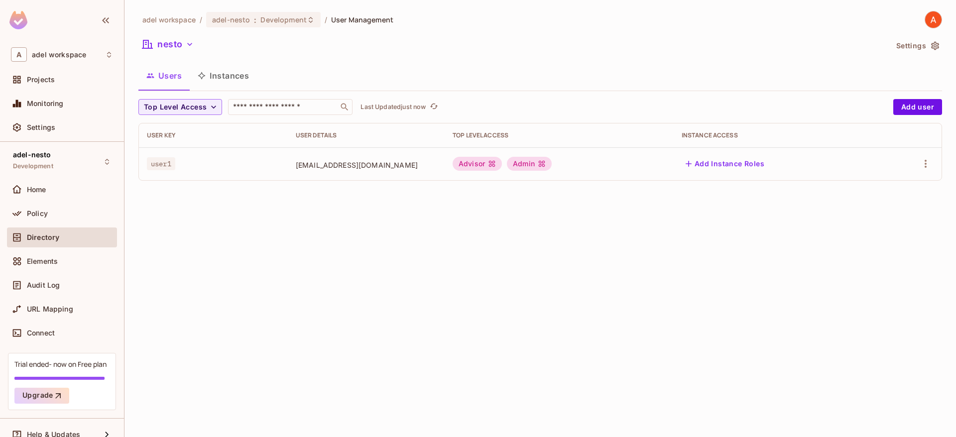
click at [217, 76] on button "Instances" at bounding box center [223, 75] width 67 height 25
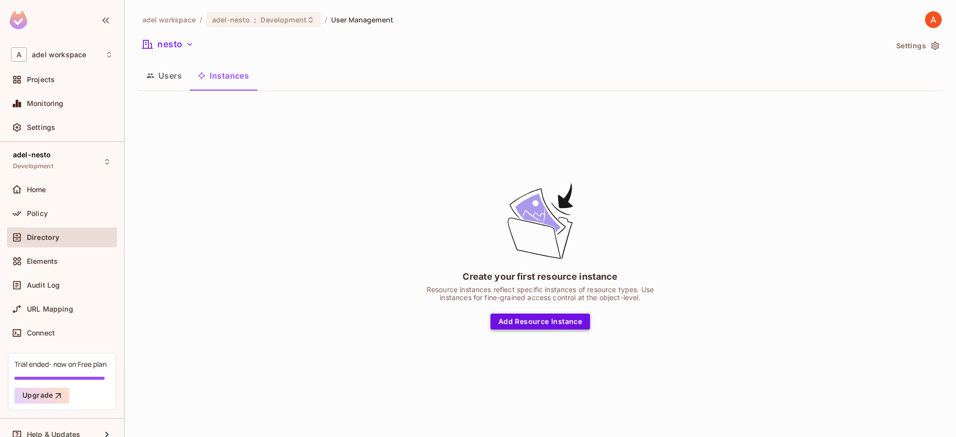
click at [523, 323] on button "Add Resource Instance" at bounding box center [541, 322] width 100 height 16
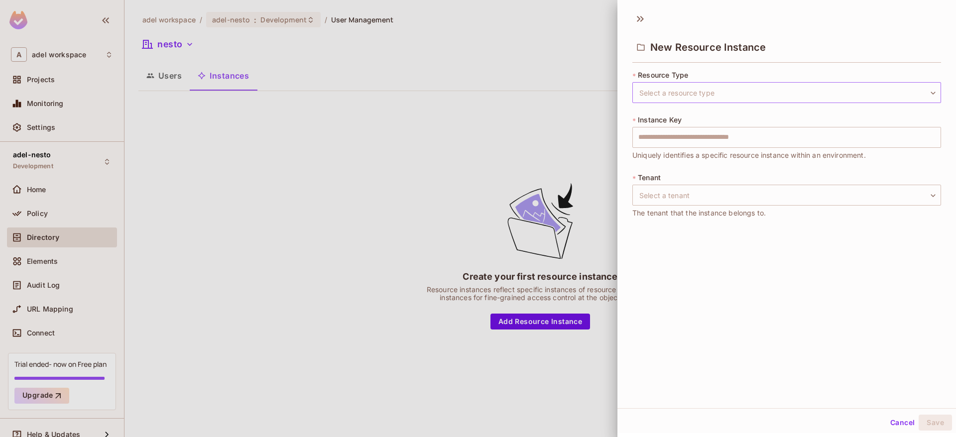
click at [711, 86] on body "A adel workspace Projects Monitoring Settings adel-nesto Development Home Polic…" at bounding box center [478, 218] width 956 height 437
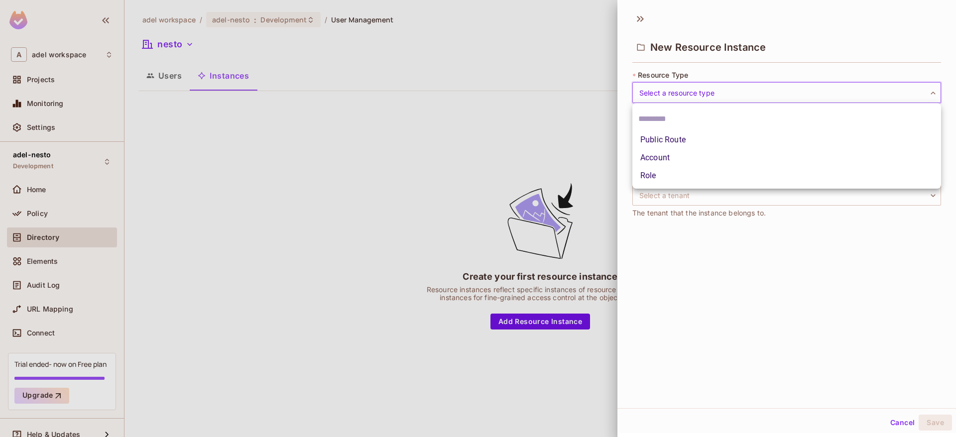
click at [477, 136] on div at bounding box center [478, 218] width 956 height 437
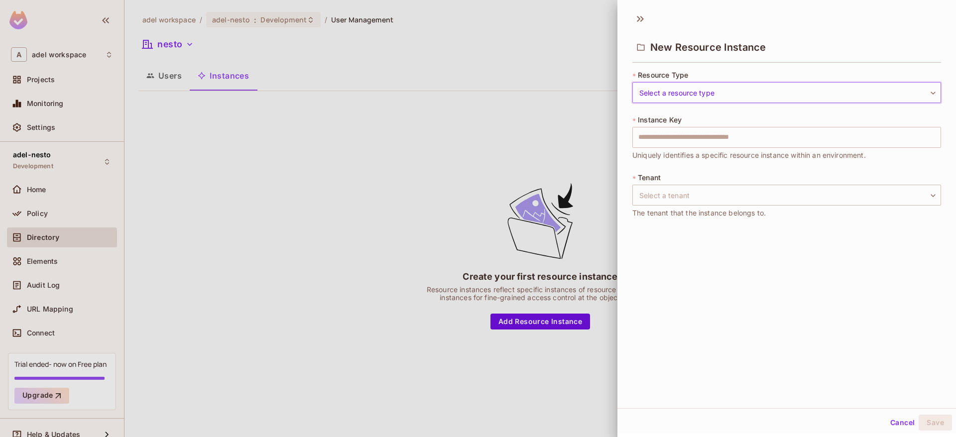
click at [666, 96] on body "A adel workspace Projects Monitoring Settings adel-nesto Development Home Polic…" at bounding box center [478, 218] width 956 height 437
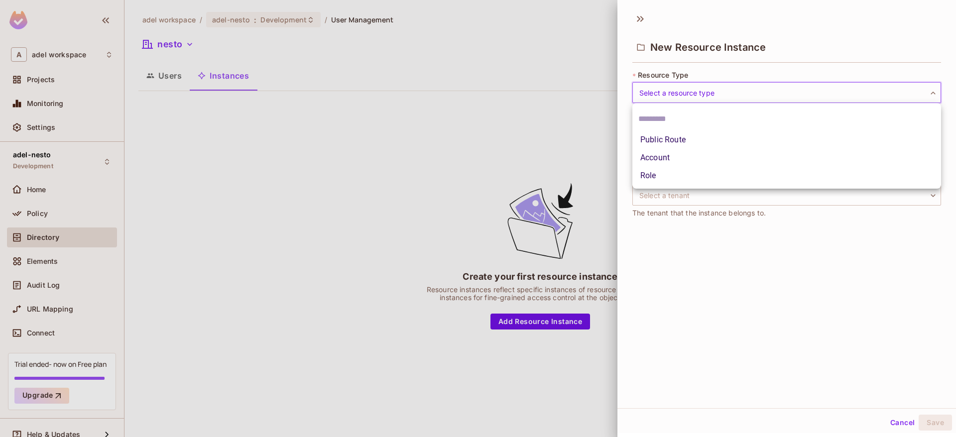
click at [656, 161] on li "Account" at bounding box center [787, 158] width 309 height 18
type input "*******"
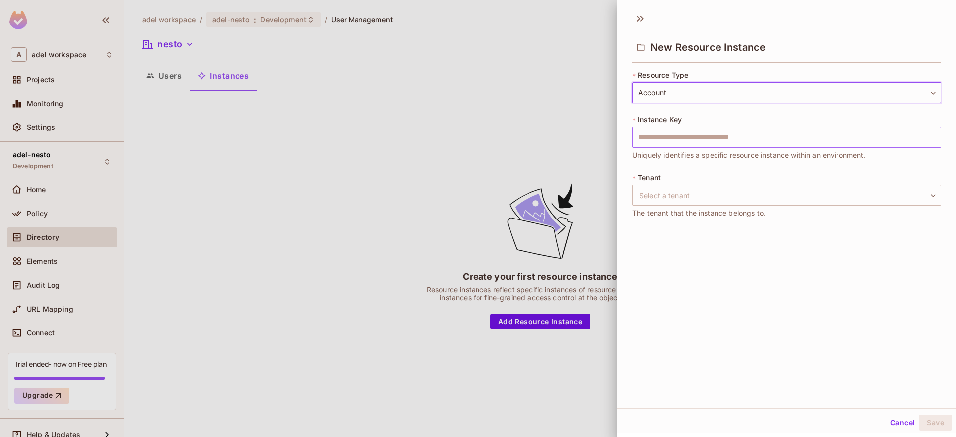
click at [681, 136] on input "text" at bounding box center [787, 137] width 309 height 21
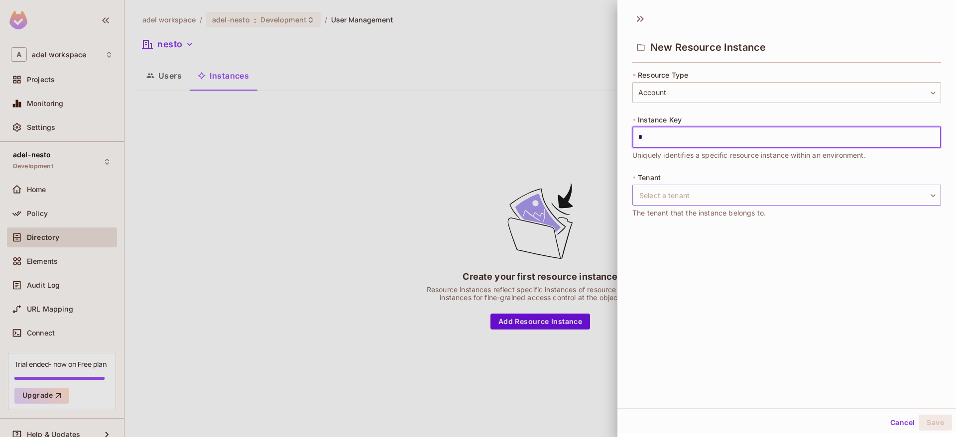
type input "*"
click at [694, 198] on body "A adel workspace Projects Monitoring Settings adel-nesto Development Home Polic…" at bounding box center [478, 218] width 956 height 437
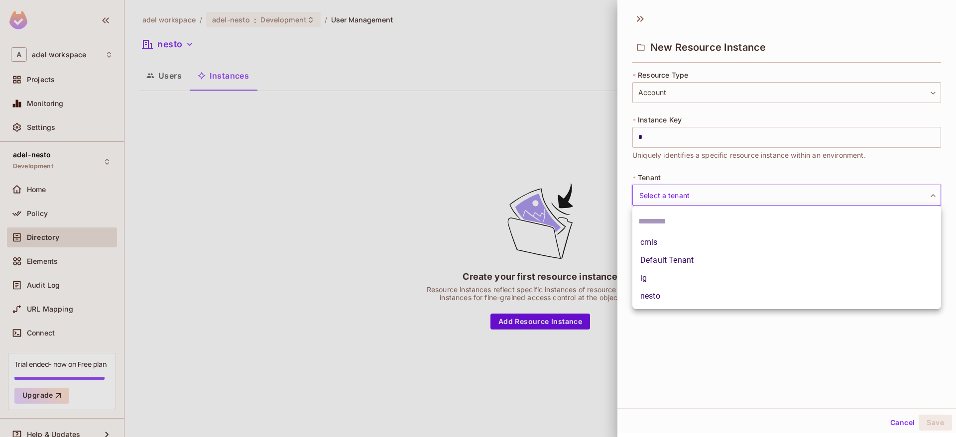
click at [664, 299] on li "nesto" at bounding box center [787, 296] width 309 height 18
type input "*****"
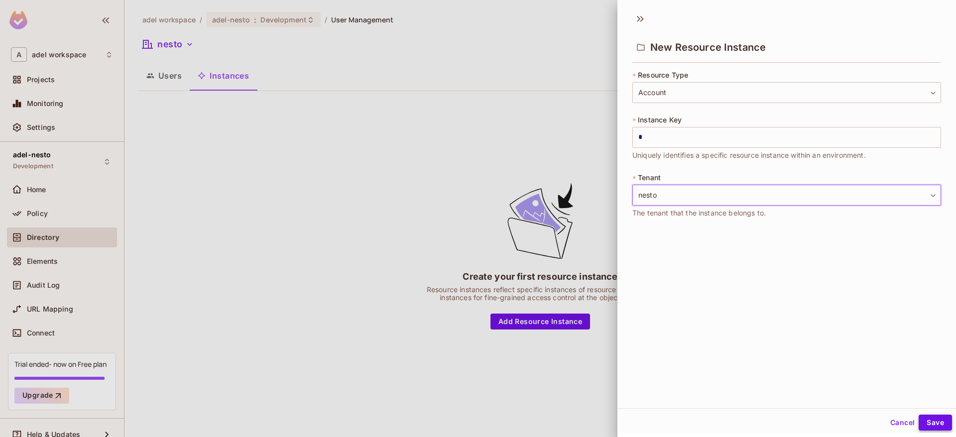
click at [935, 422] on button "Save" at bounding box center [935, 423] width 33 height 16
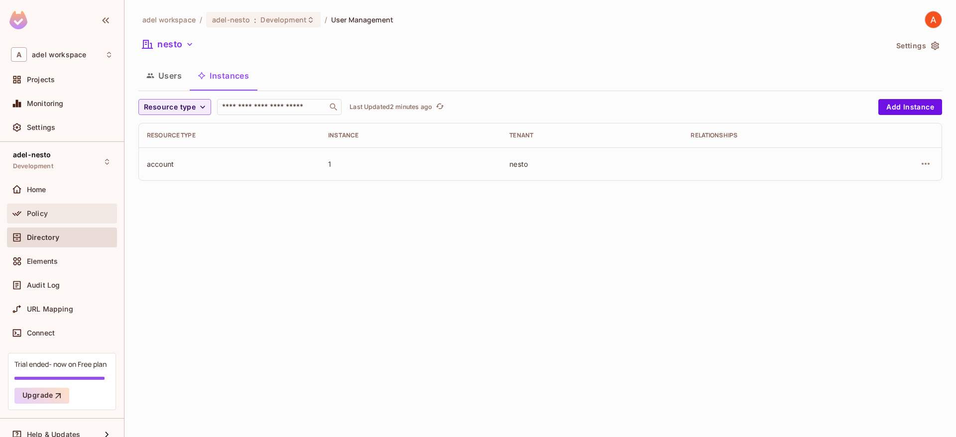
click at [90, 204] on div "Policy" at bounding box center [62, 214] width 110 height 20
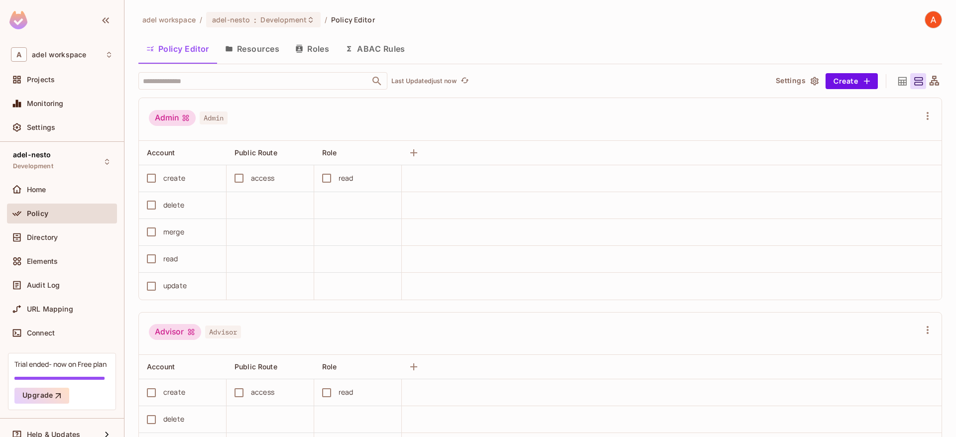
click at [311, 52] on button "Roles" at bounding box center [312, 48] width 50 height 25
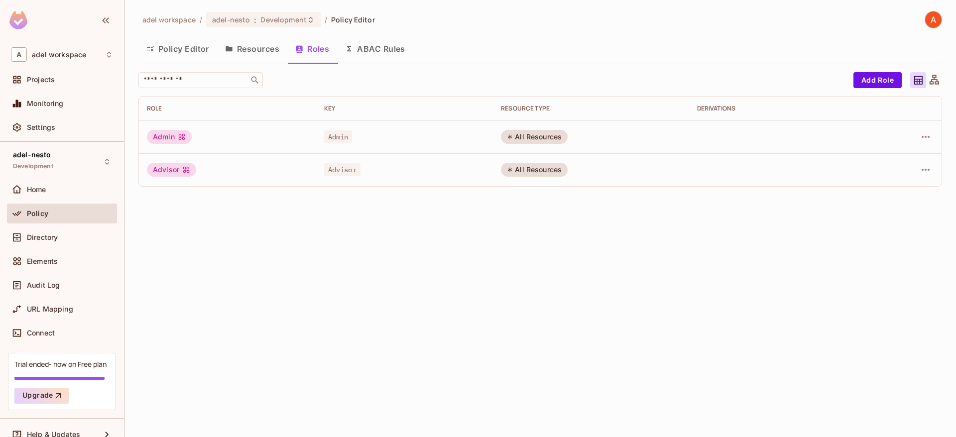
click at [198, 51] on button "Policy Editor" at bounding box center [177, 48] width 79 height 25
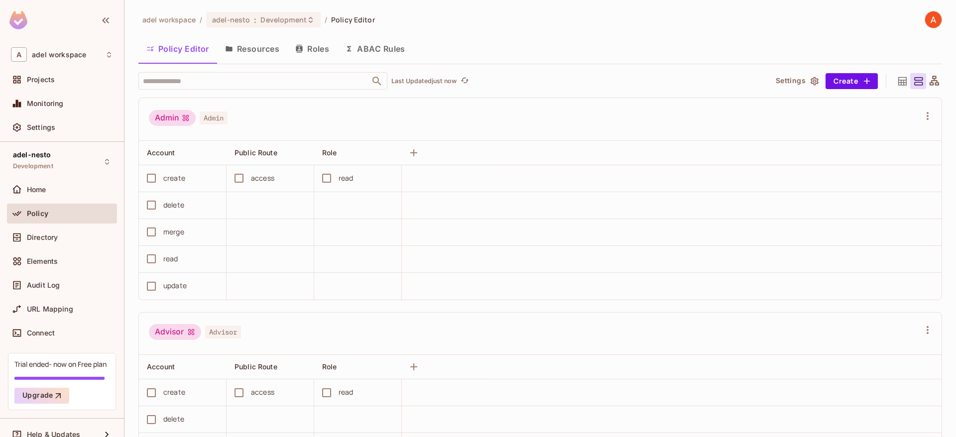
click at [314, 43] on button "Roles" at bounding box center [312, 48] width 50 height 25
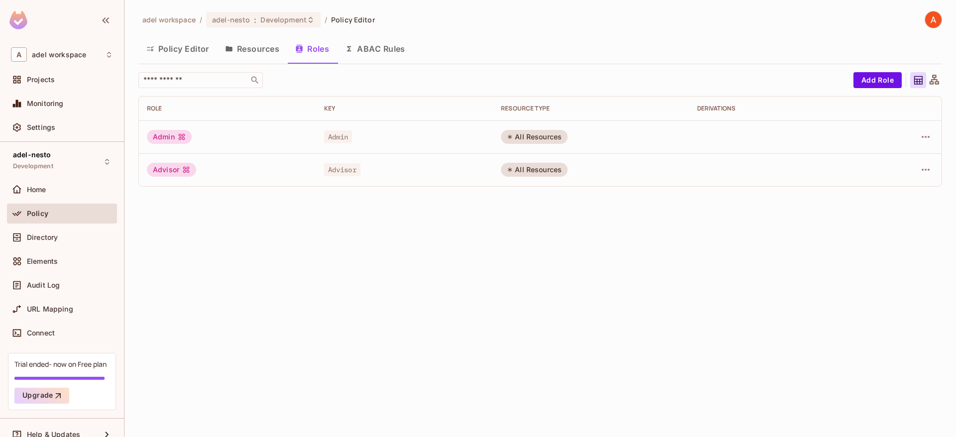
click at [189, 47] on button "Policy Editor" at bounding box center [177, 48] width 79 height 25
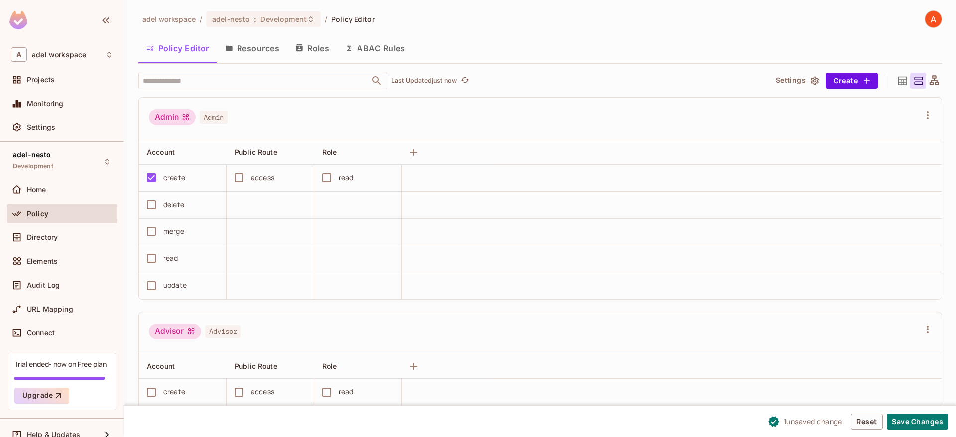
click at [269, 48] on button "Resources" at bounding box center [252, 48] width 70 height 25
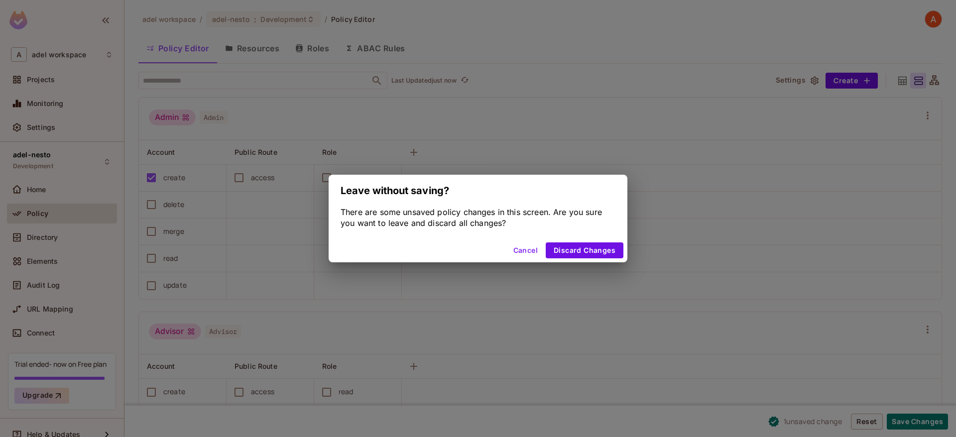
click at [529, 247] on button "Cancel" at bounding box center [526, 251] width 32 height 16
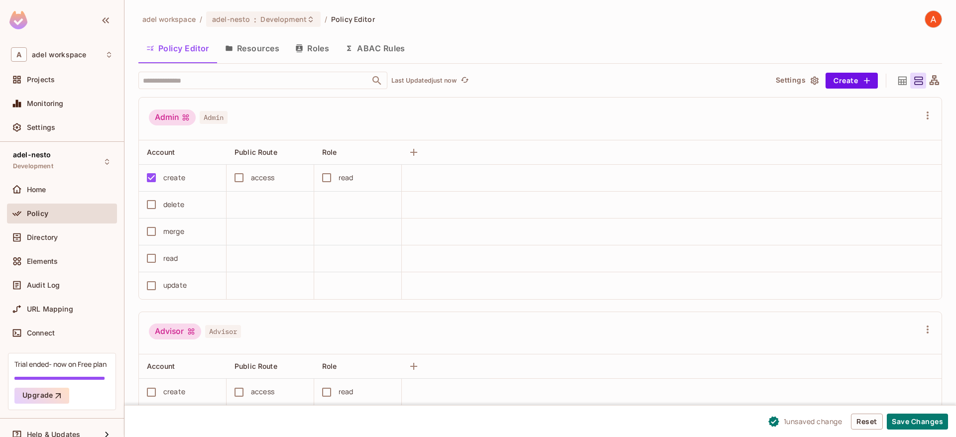
click at [255, 47] on button "Resources" at bounding box center [252, 48] width 70 height 25
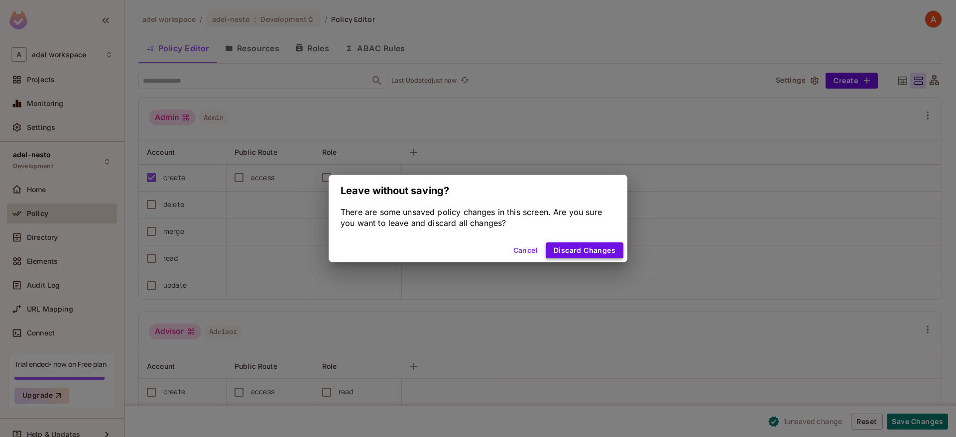
click at [574, 255] on button "Discard Changes" at bounding box center [585, 251] width 78 height 16
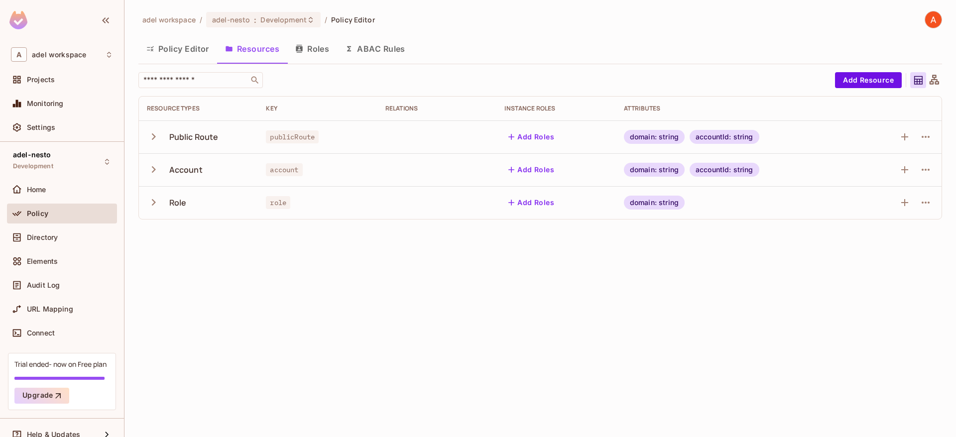
click at [155, 172] on icon "button" at bounding box center [153, 169] width 13 height 13
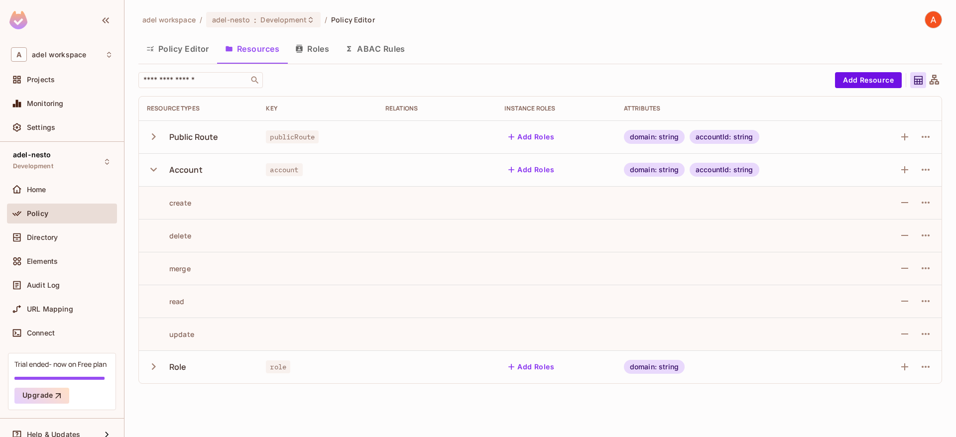
click at [155, 172] on icon "button" at bounding box center [153, 169] width 13 height 13
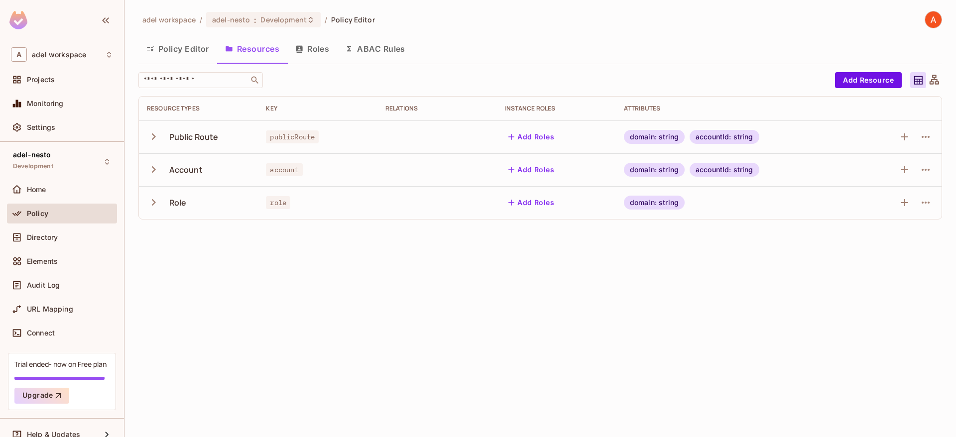
click at [534, 170] on button "Add Roles" at bounding box center [532, 170] width 54 height 16
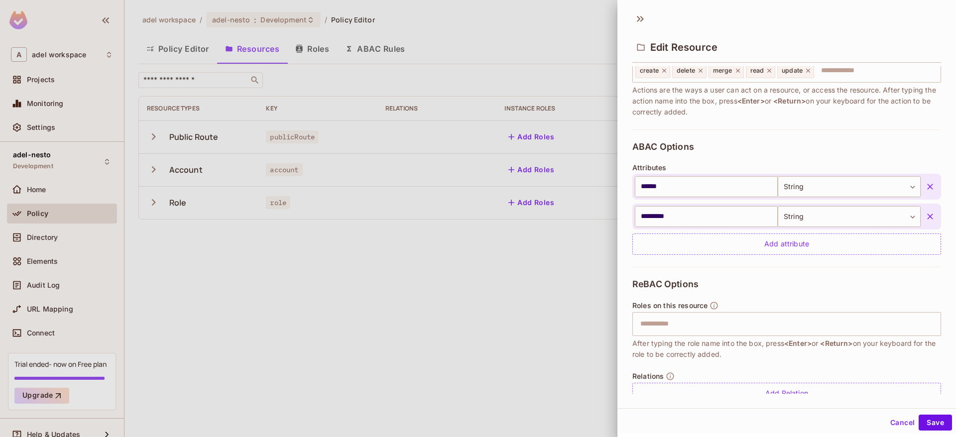
scroll to position [170, 0]
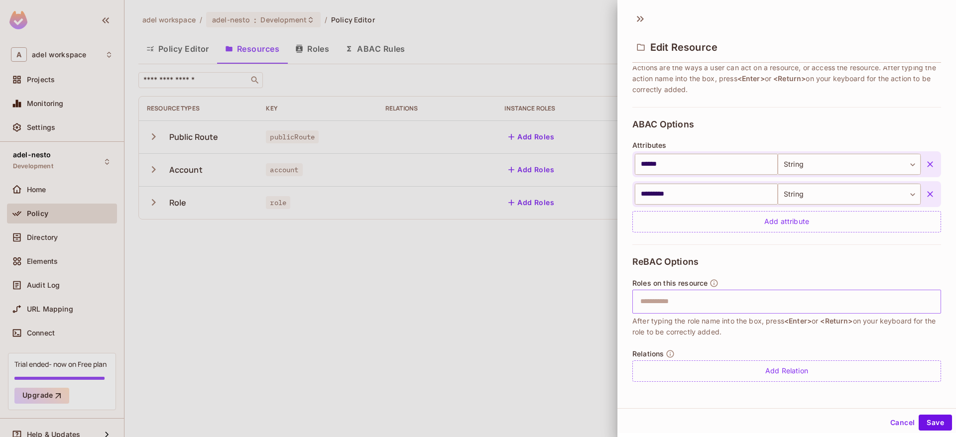
click at [688, 305] on input "text" at bounding box center [786, 302] width 302 height 20
click at [709, 292] on input "text" at bounding box center [786, 300] width 302 height 20
type input "******"
click at [941, 420] on button "Save" at bounding box center [935, 421] width 33 height 16
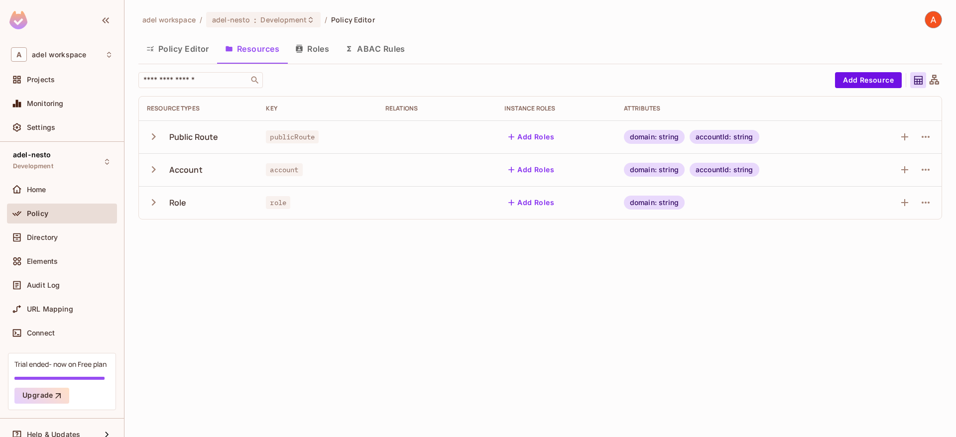
click at [525, 174] on button "Add Roles" at bounding box center [532, 170] width 54 height 16
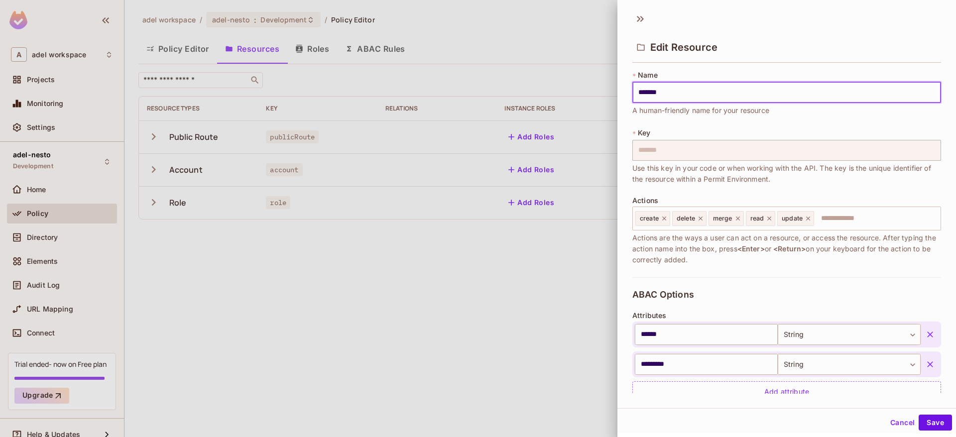
scroll to position [170, 0]
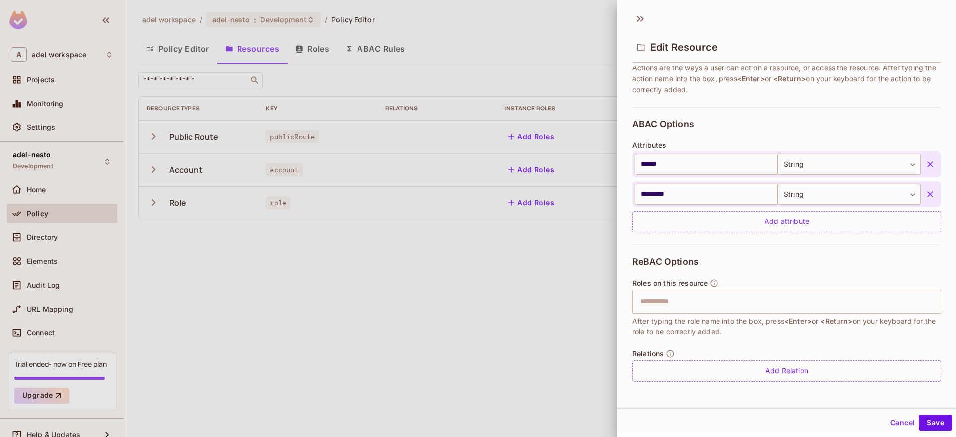
click at [428, 260] on div at bounding box center [478, 218] width 956 height 437
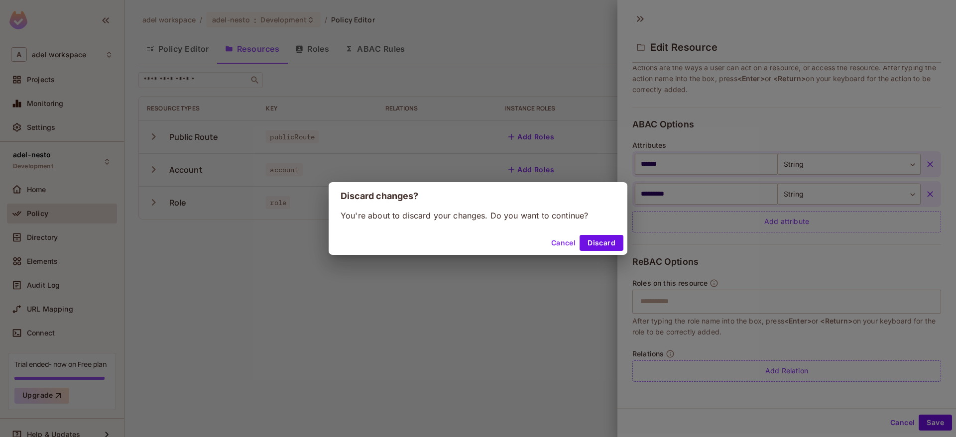
click at [562, 247] on button "Cancel" at bounding box center [563, 243] width 32 height 16
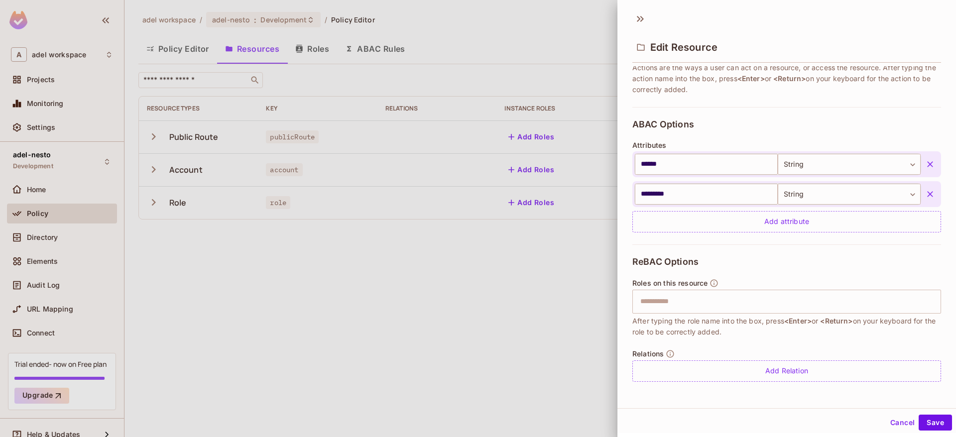
click at [312, 51] on div at bounding box center [478, 218] width 956 height 437
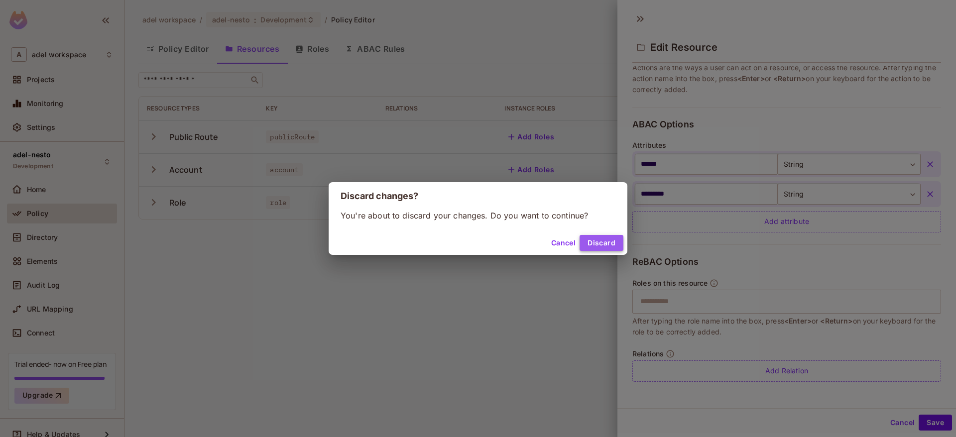
click at [598, 246] on button "Discard" at bounding box center [602, 243] width 44 height 16
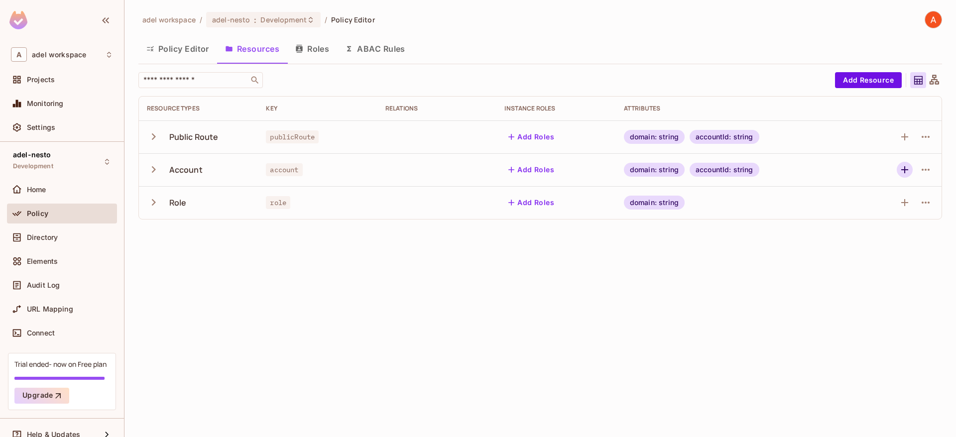
click at [906, 168] on icon "button" at bounding box center [905, 170] width 12 height 12
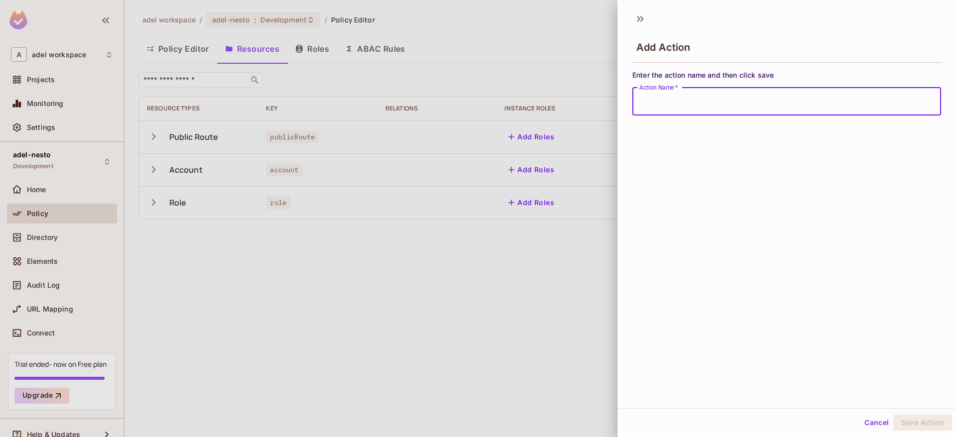
click at [520, 256] on div at bounding box center [478, 218] width 956 height 437
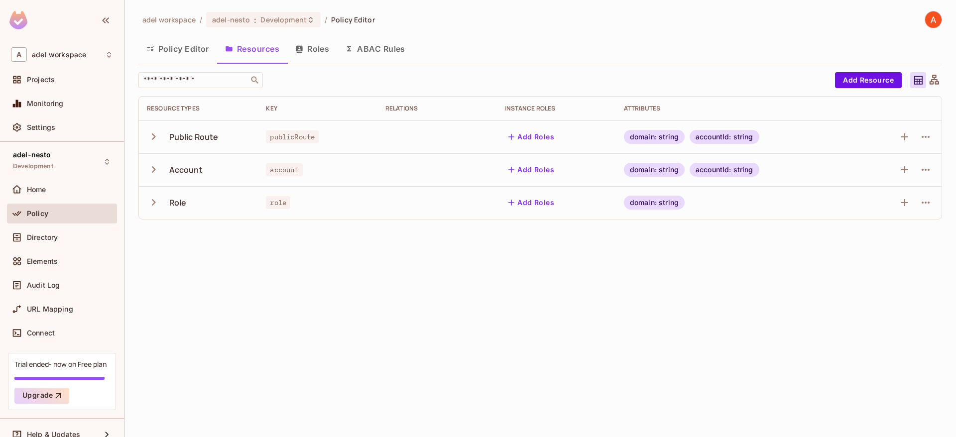
click at [156, 168] on icon "button" at bounding box center [153, 169] width 13 height 13
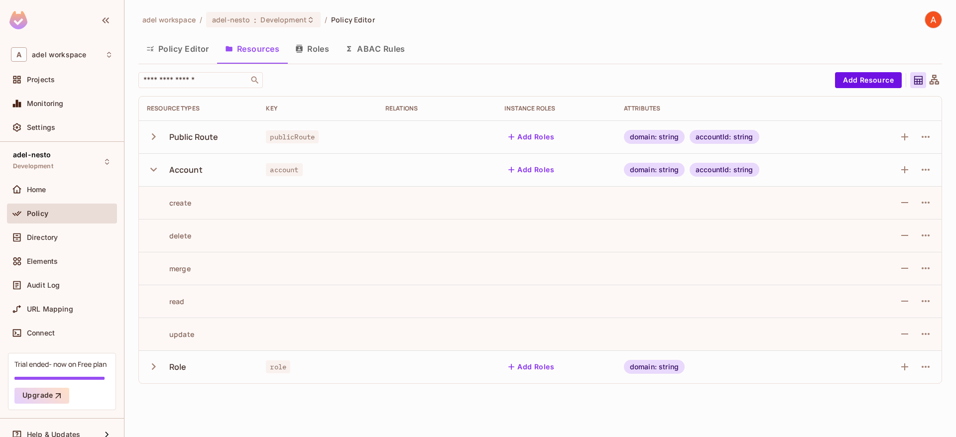
click at [519, 168] on button "Add Roles" at bounding box center [532, 170] width 54 height 16
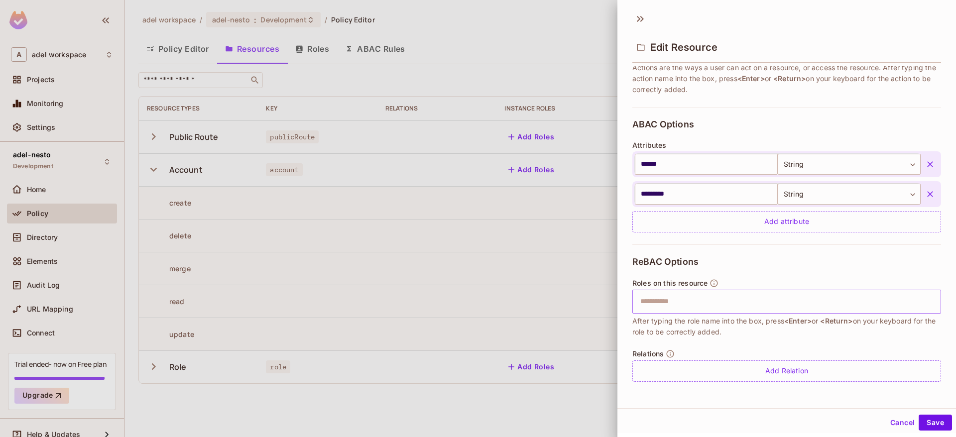
click at [688, 305] on input "text" at bounding box center [786, 302] width 302 height 20
type input "*"
type input "******"
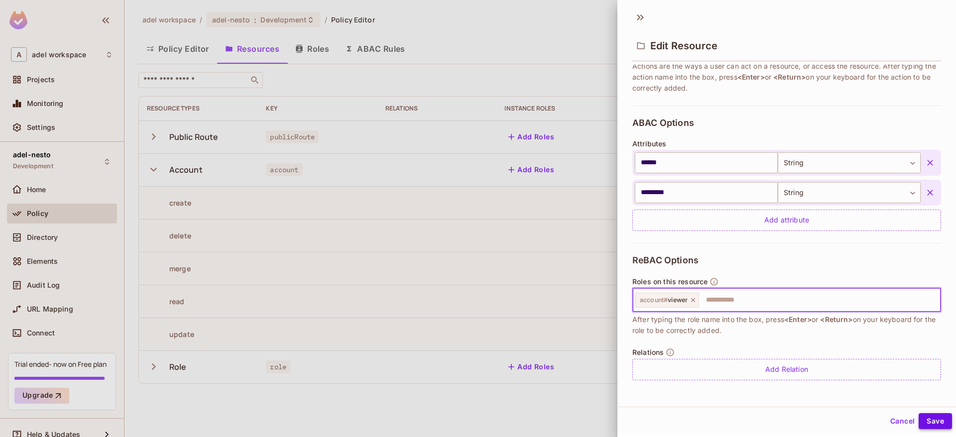
click at [937, 416] on button "Save" at bounding box center [935, 421] width 33 height 16
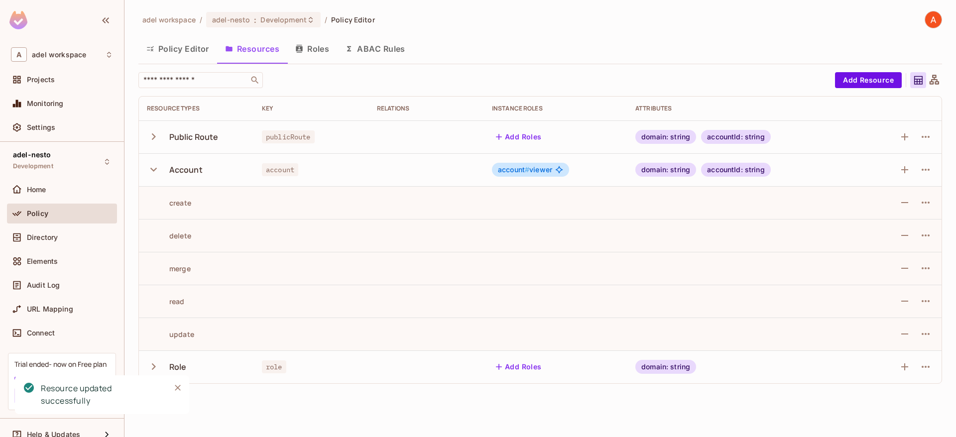
click at [151, 172] on icon "button" at bounding box center [153, 169] width 13 height 13
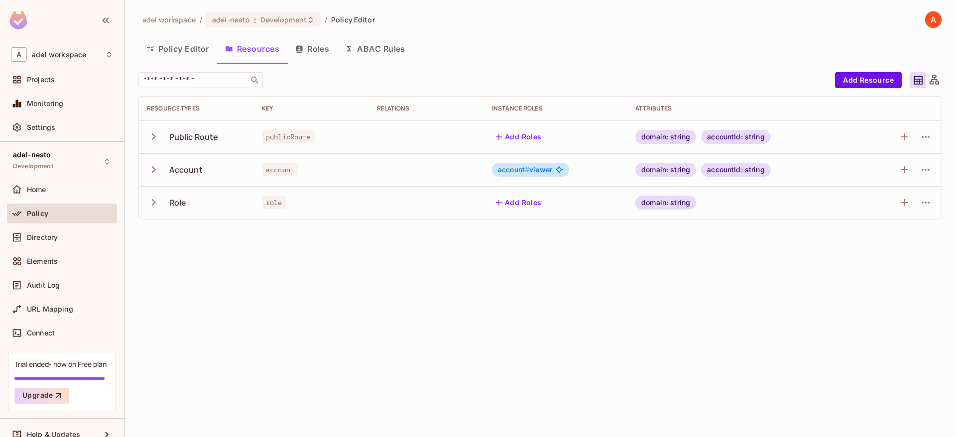
click at [183, 49] on button "Policy Editor" at bounding box center [177, 48] width 79 height 25
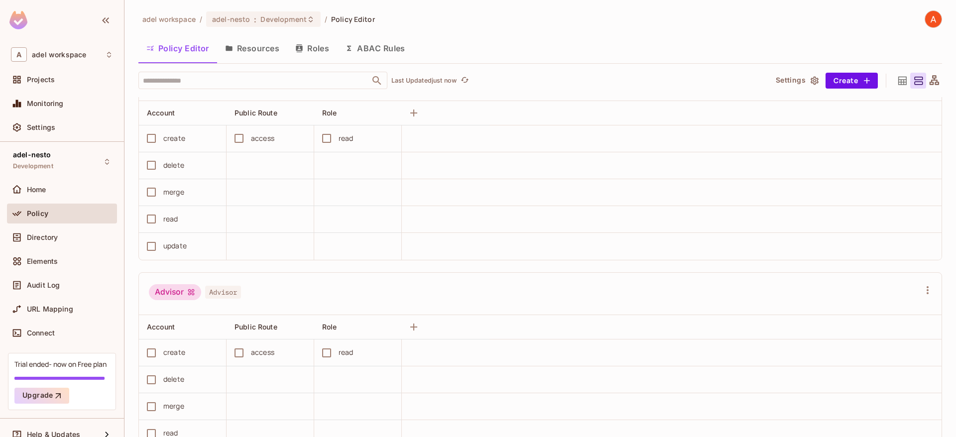
scroll to position [46, 0]
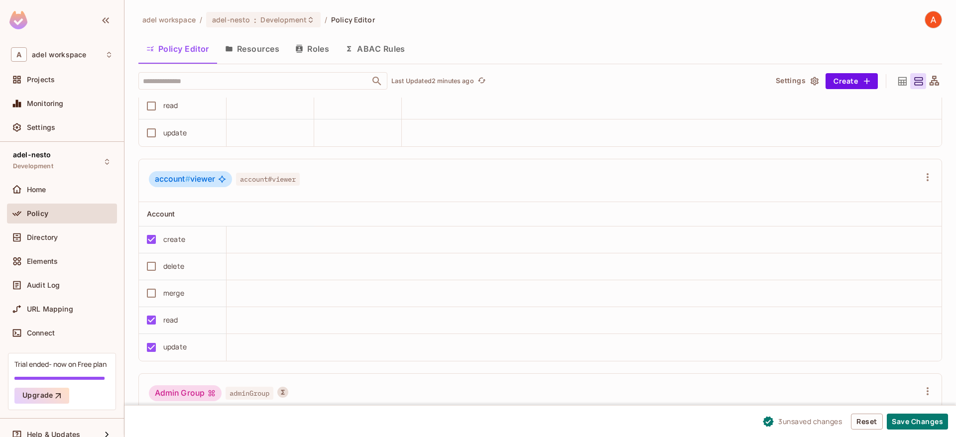
scroll to position [367, 0]
click at [367, 53] on button "ABAC Rules" at bounding box center [375, 48] width 76 height 25
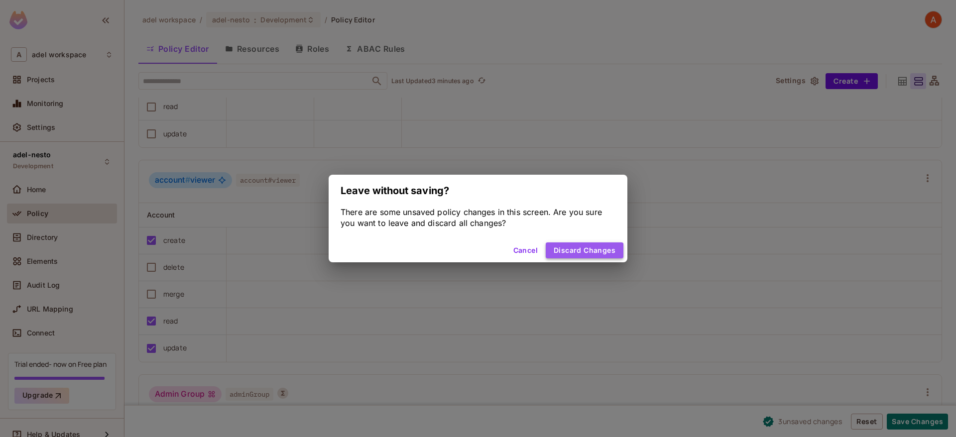
click at [560, 254] on button "Discard Changes" at bounding box center [585, 251] width 78 height 16
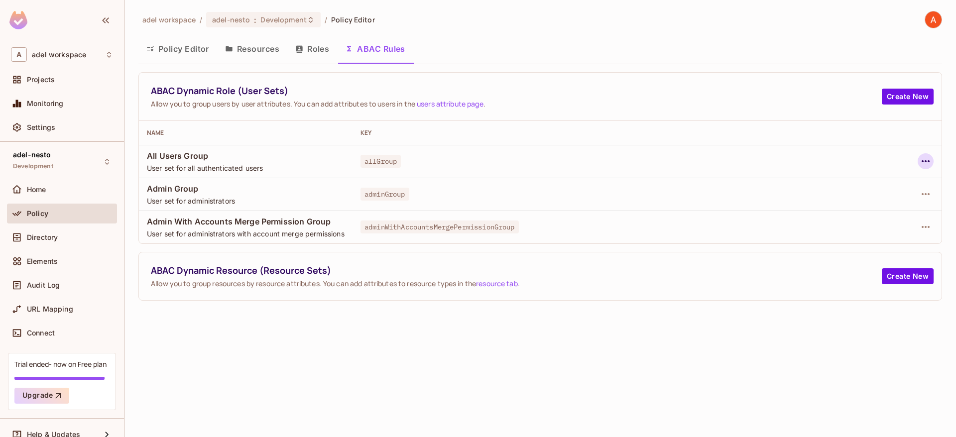
click at [924, 162] on icon "button" at bounding box center [926, 161] width 12 height 12
click at [857, 182] on div "Edit Dynamic Role (User Set)" at bounding box center [858, 184] width 98 height 10
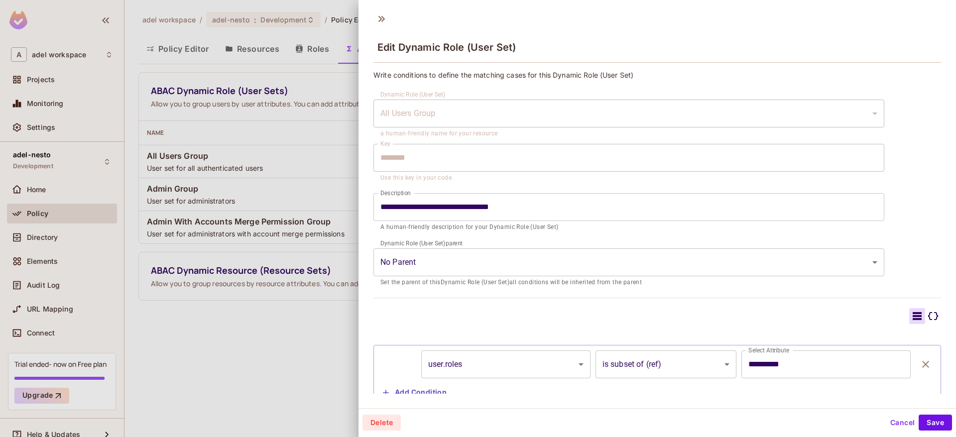
scroll to position [33, 0]
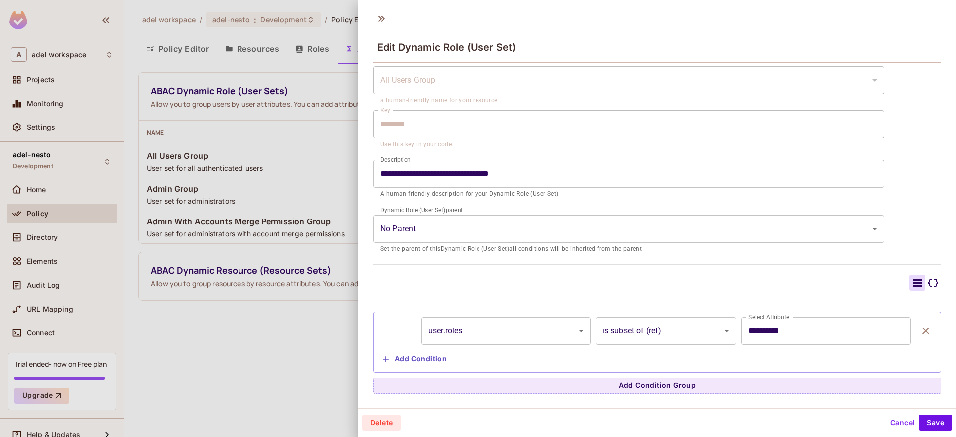
click at [889, 418] on button "Cancel" at bounding box center [903, 423] width 32 height 16
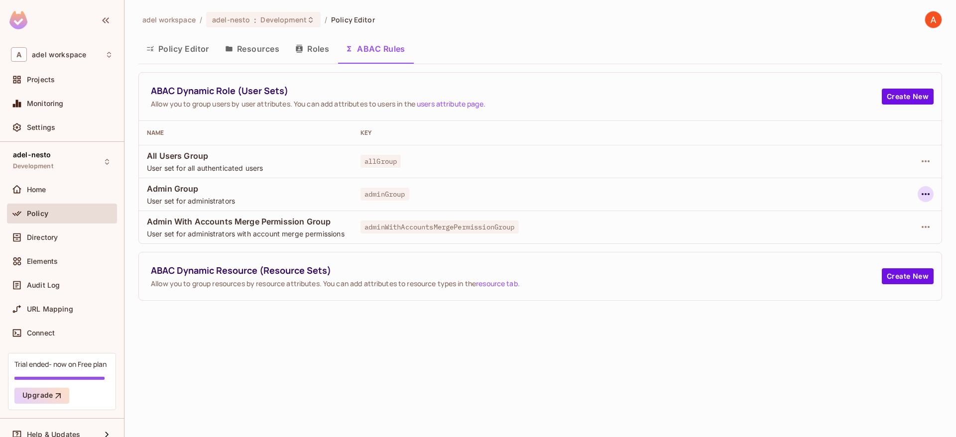
click at [926, 197] on icon "button" at bounding box center [926, 194] width 12 height 12
click at [831, 210] on span "Edit Dynamic Role (User Set)" at bounding box center [858, 217] width 104 height 16
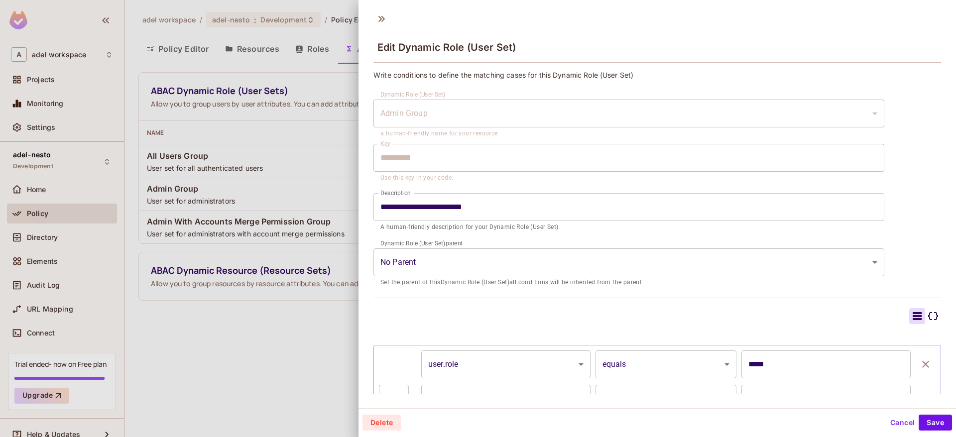
scroll to position [68, 0]
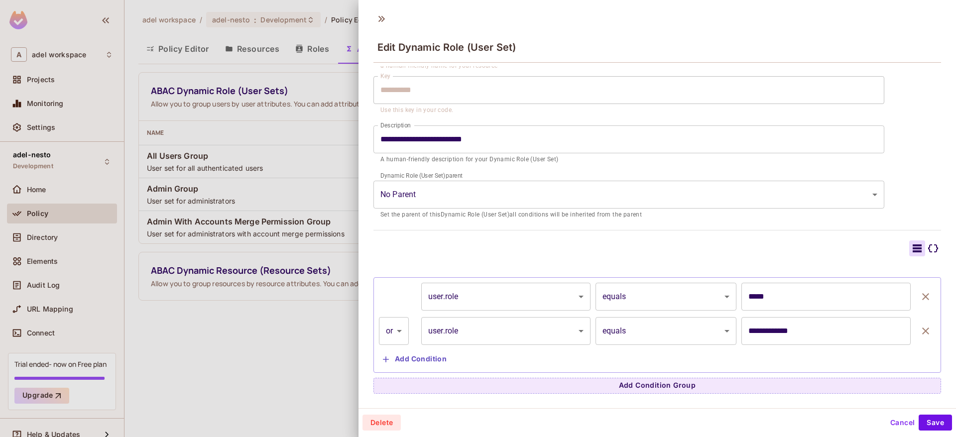
click at [905, 418] on button "Cancel" at bounding box center [903, 423] width 32 height 16
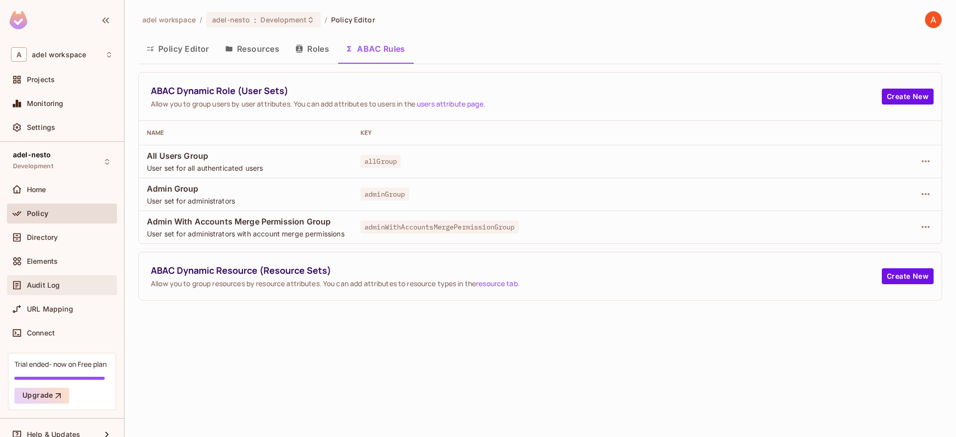
click at [47, 292] on div "Audit Log" at bounding box center [62, 285] width 110 height 20
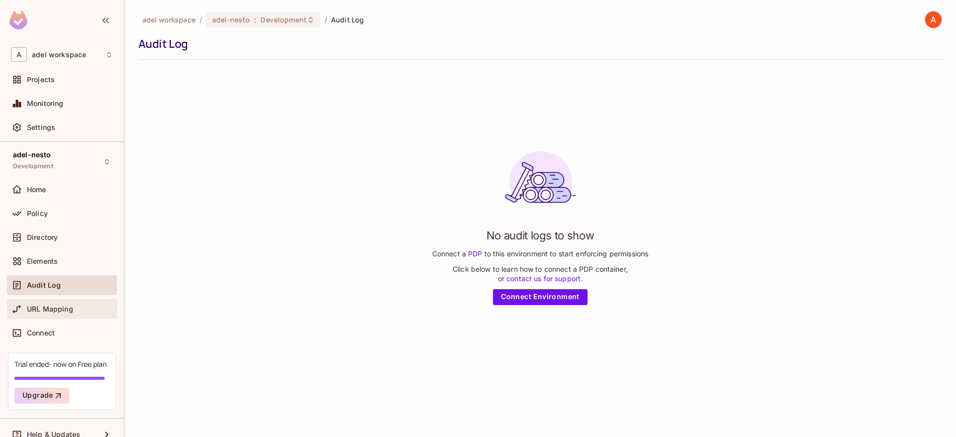
click at [79, 306] on div "URL Mapping" at bounding box center [70, 309] width 86 height 8
